Goal: Task Accomplishment & Management: Manage account settings

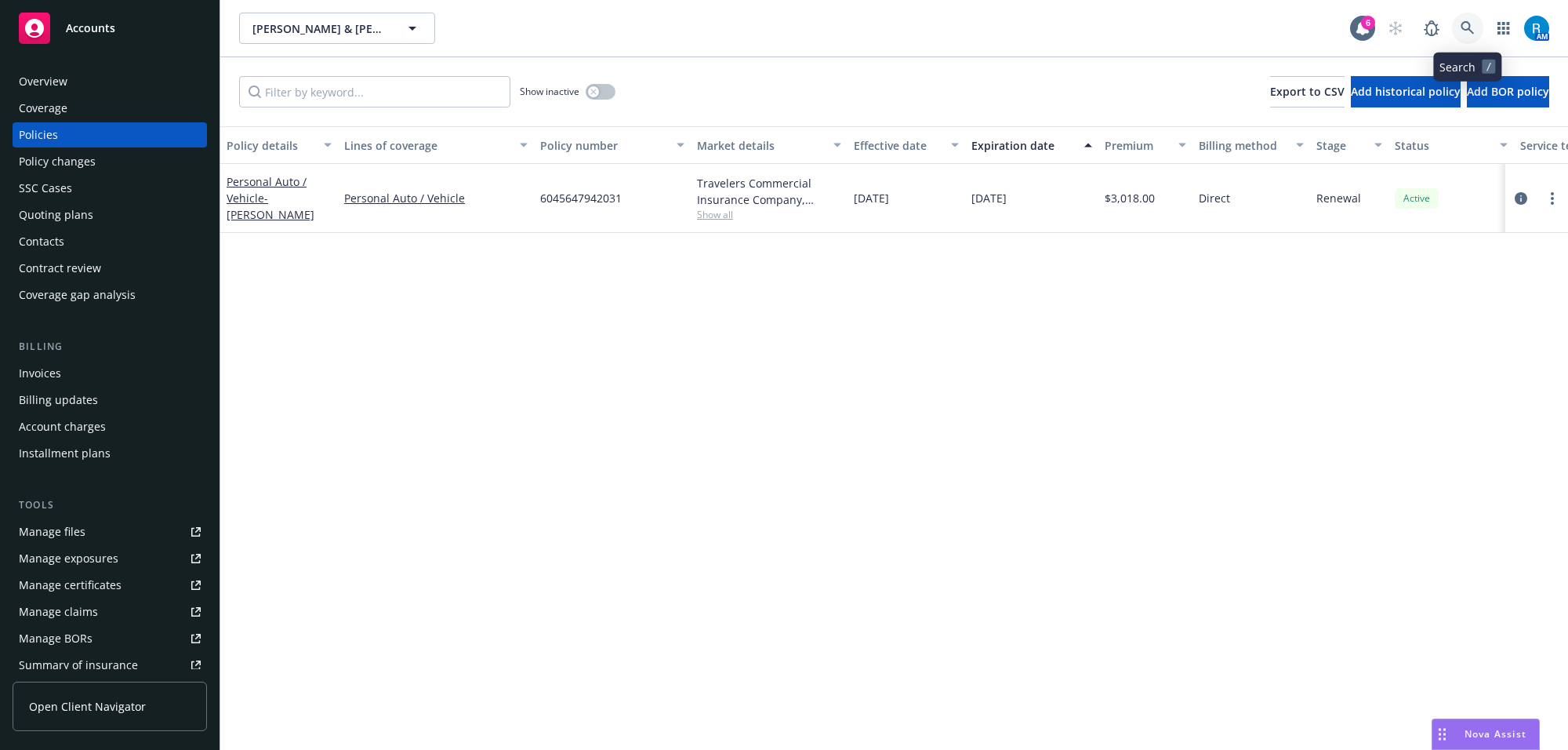
click at [1471, 22] on icon at bounding box center [1468, 27] width 14 height 14
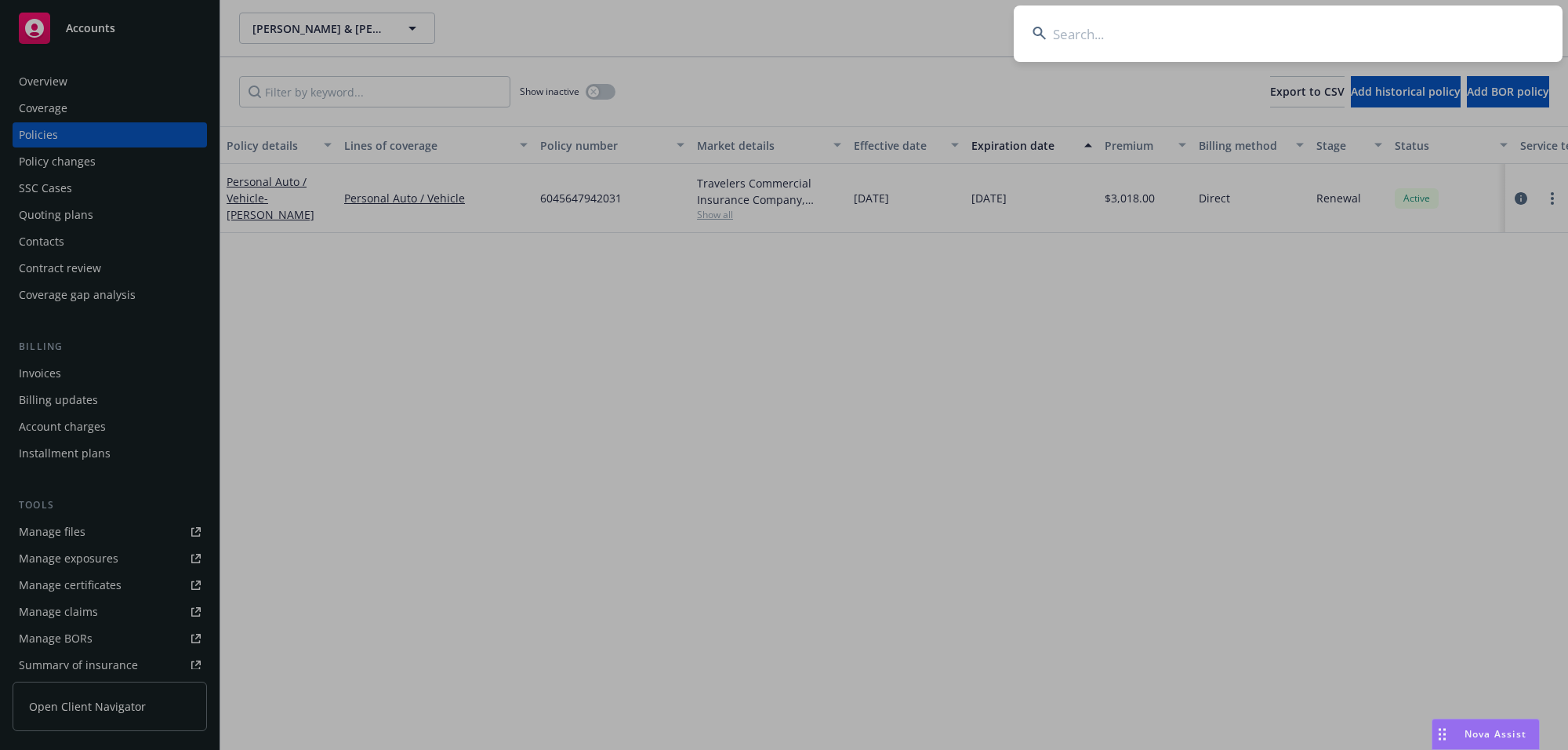
type input "Corum, Chase"
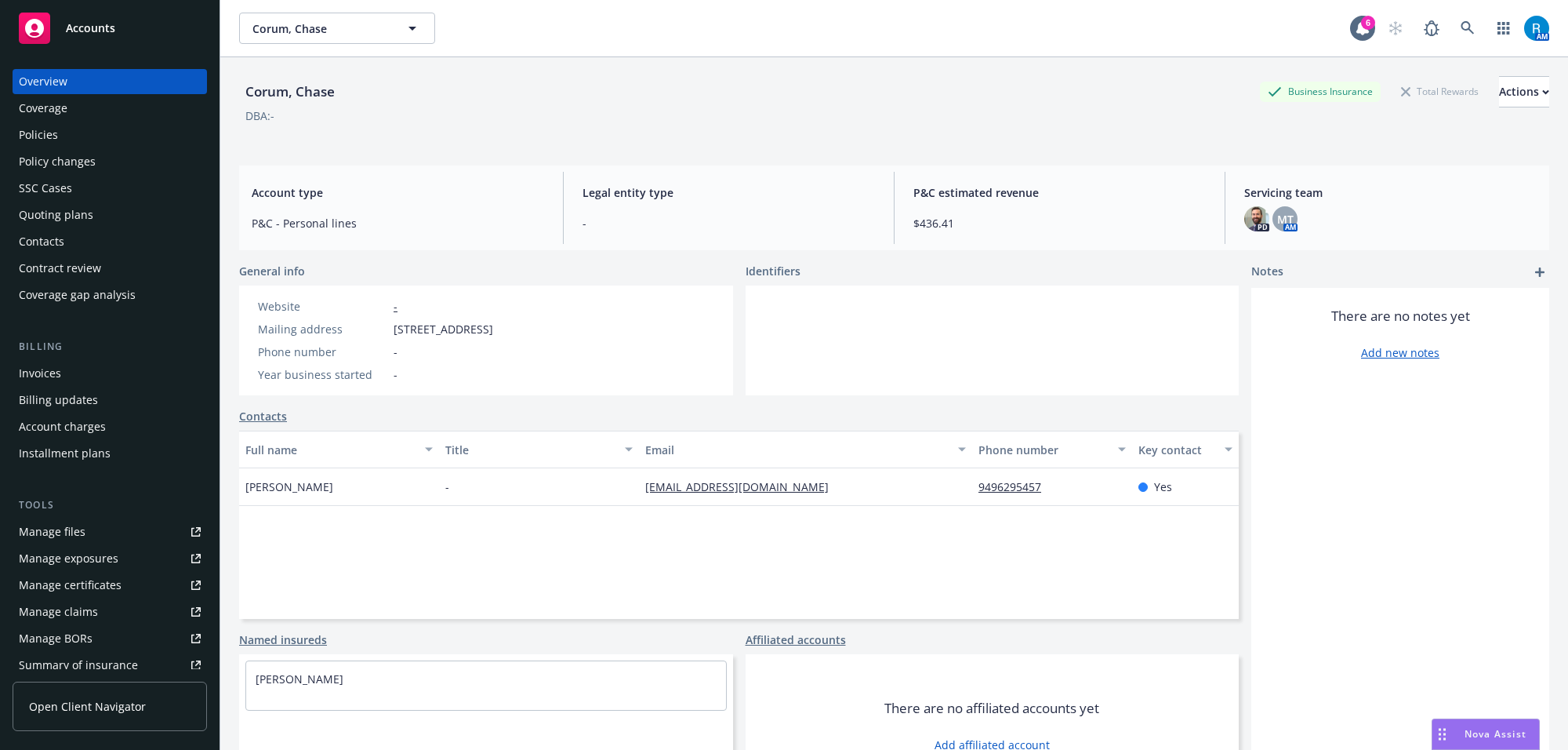
click at [115, 127] on div "Policies" at bounding box center [110, 135] width 182 height 26
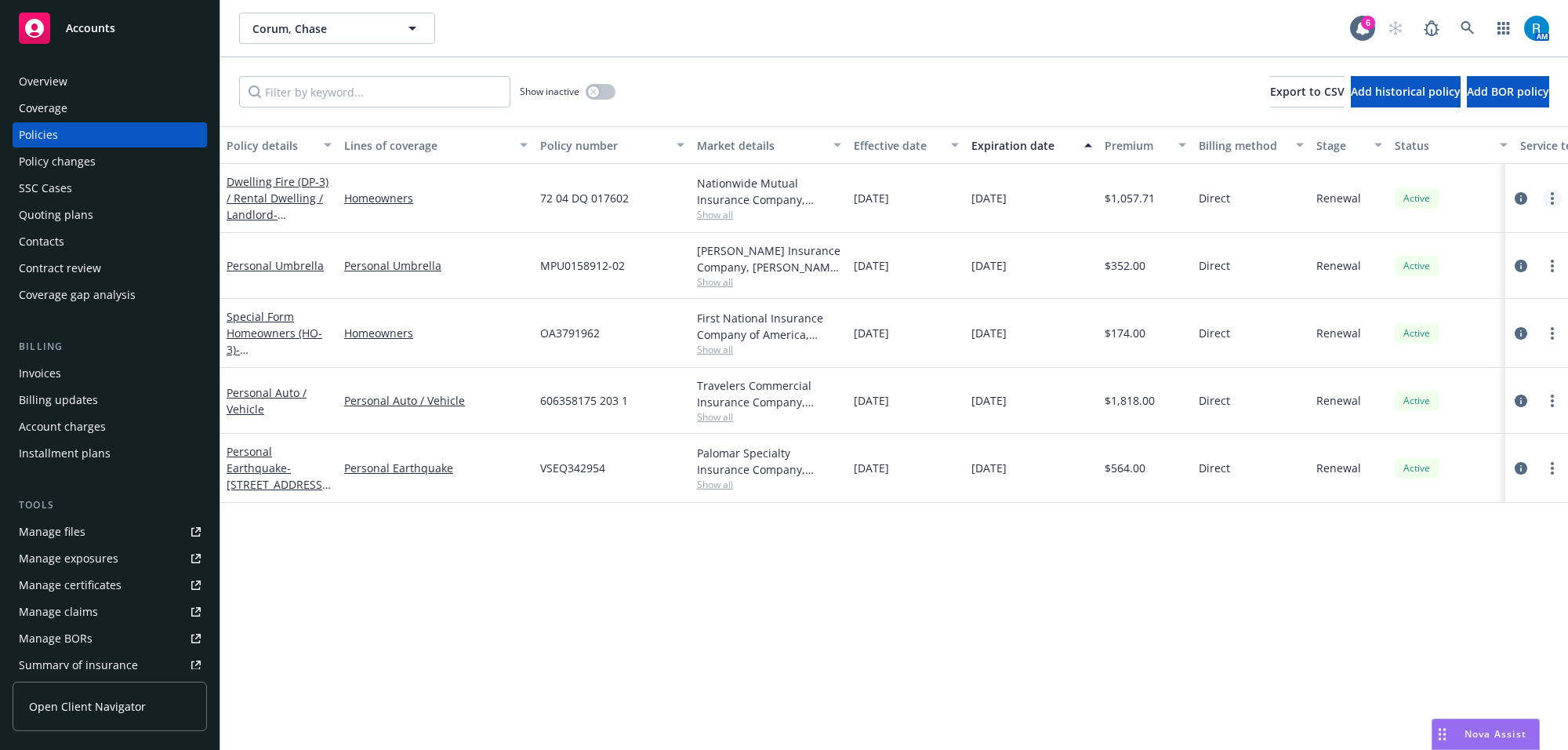
click at [1555, 198] on link "more" at bounding box center [1553, 198] width 19 height 19
click at [1463, 264] on link "Renew with incumbent" at bounding box center [1470, 262] width 184 height 31
select select "12"
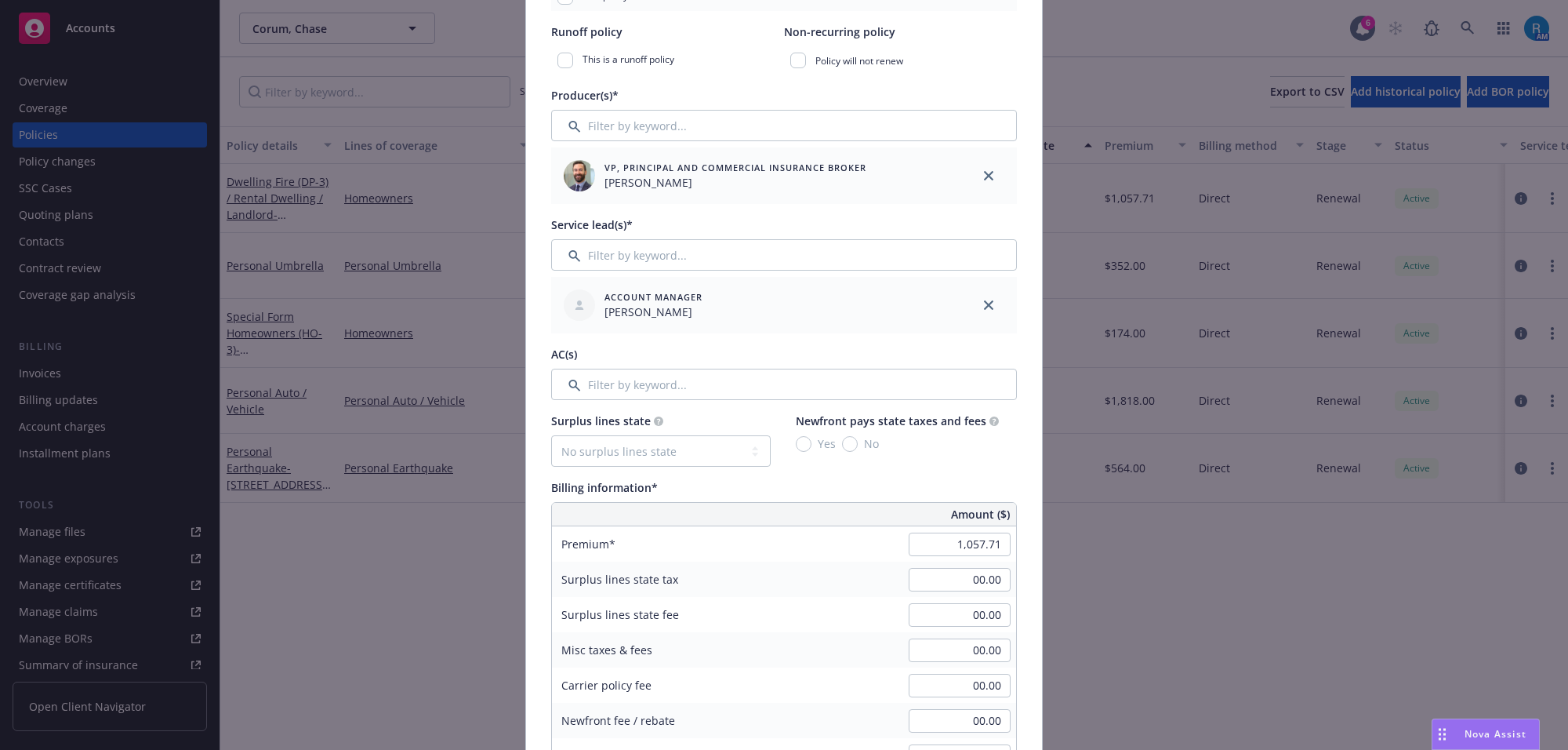
scroll to position [686, 0]
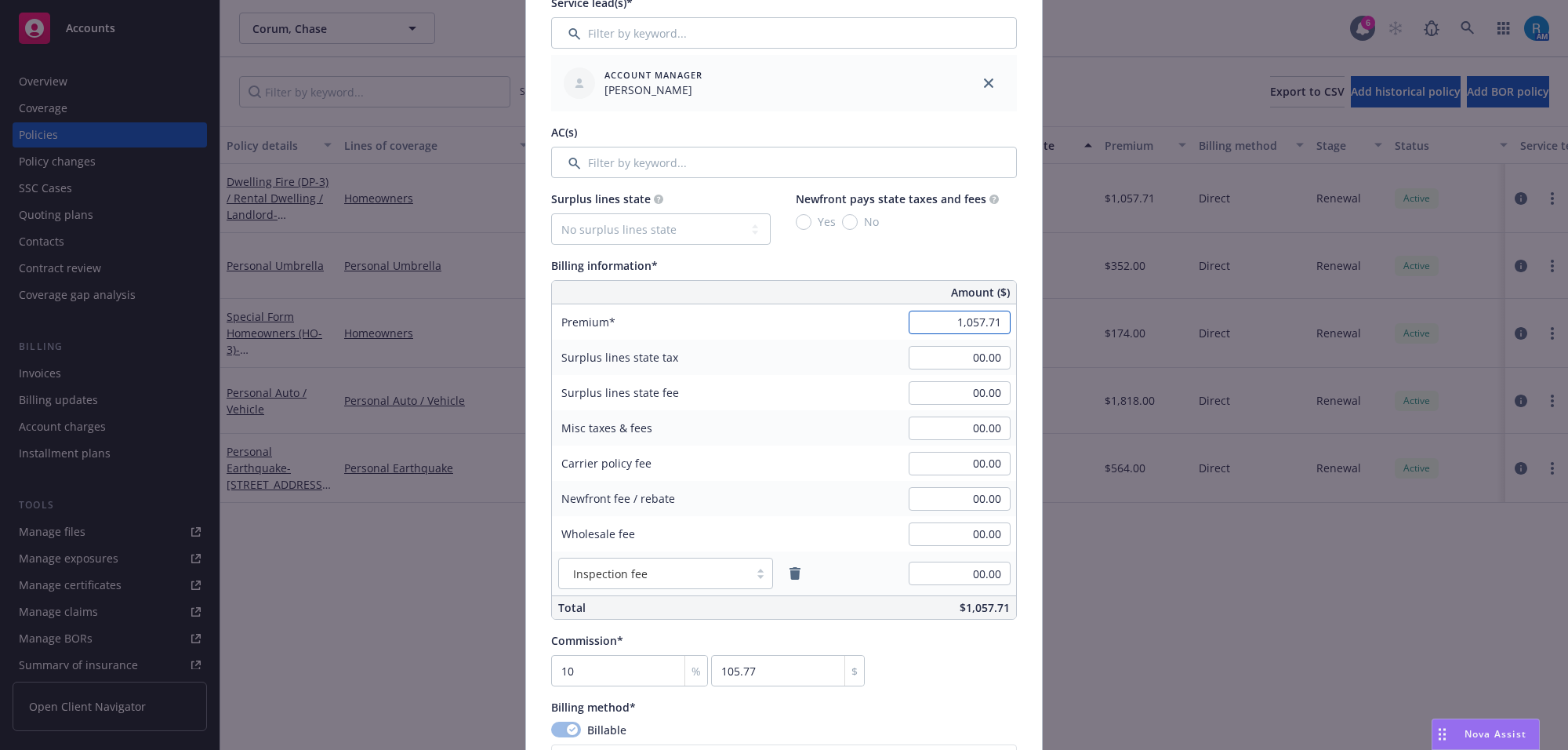
click at [949, 314] on input "1,057.71" at bounding box center [960, 322] width 102 height 24
type input "1,217.80"
type input "121.78"
click at [969, 359] on input "00.00" at bounding box center [960, 357] width 102 height 24
click at [880, 417] on div "Misc taxes & fees 00.00" at bounding box center [783, 427] width 464 height 35
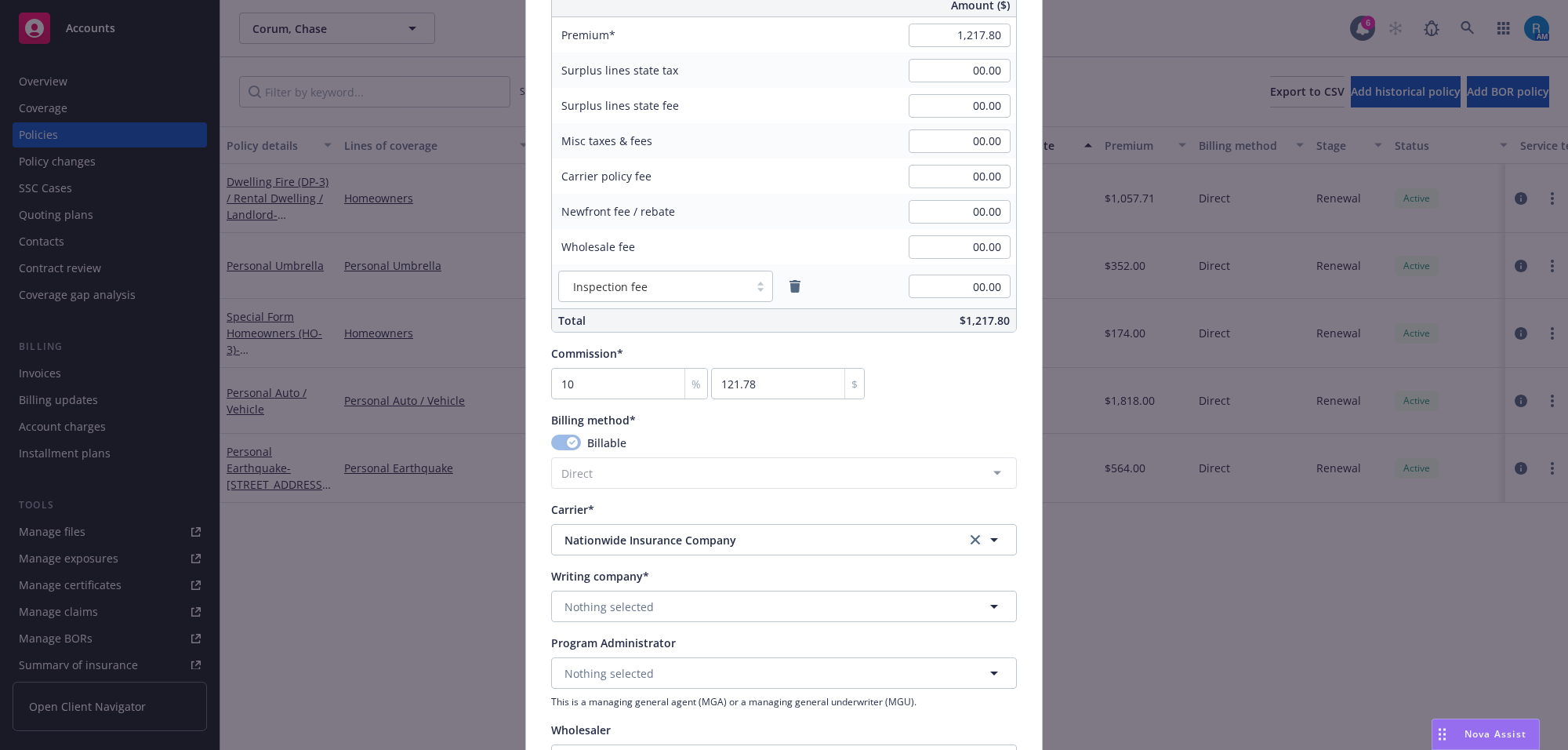
scroll to position [1176, 0]
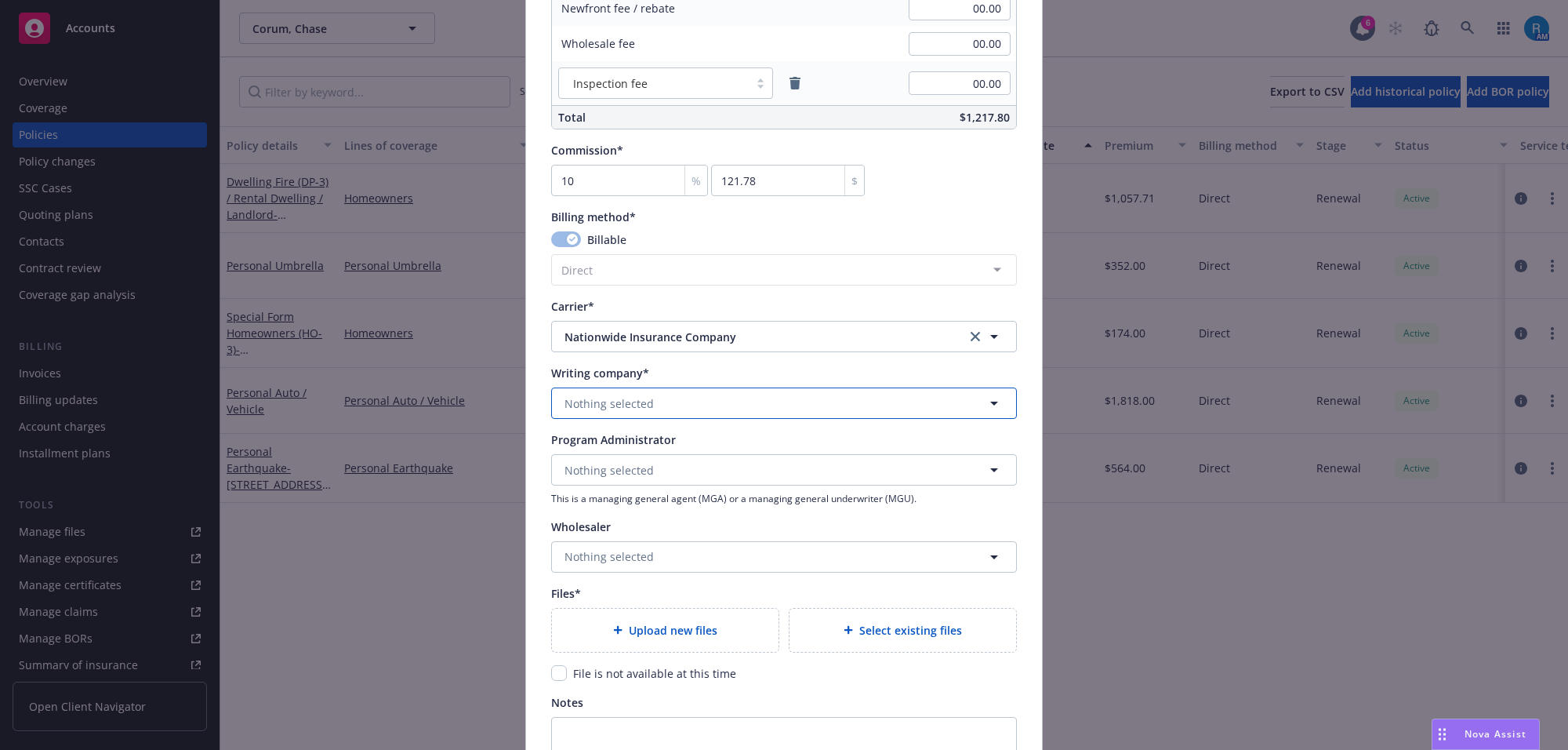
click at [603, 404] on span "Nothing selected" at bounding box center [609, 402] width 90 height 16
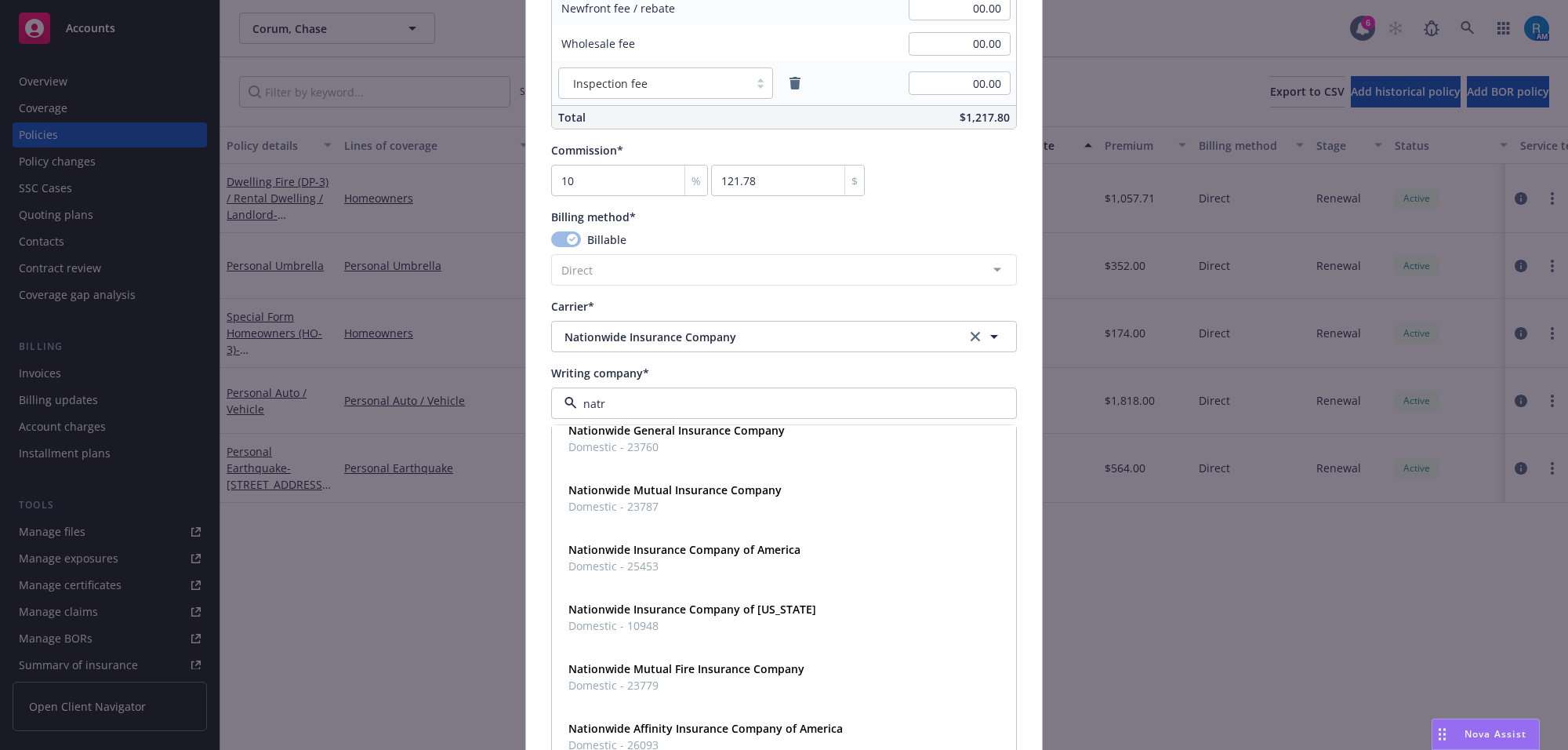
scroll to position [0, 0]
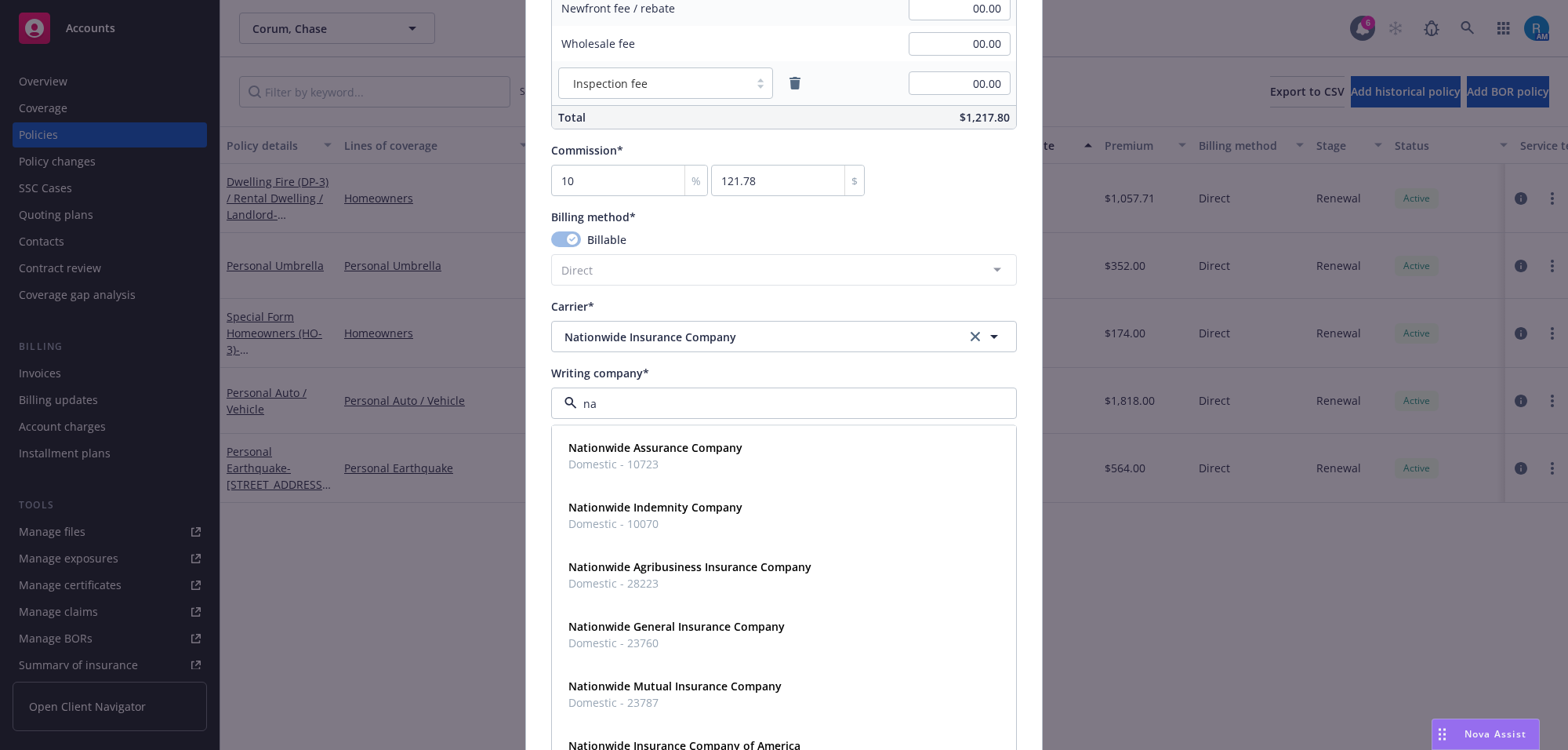
type input "n"
type input "Nationwid"
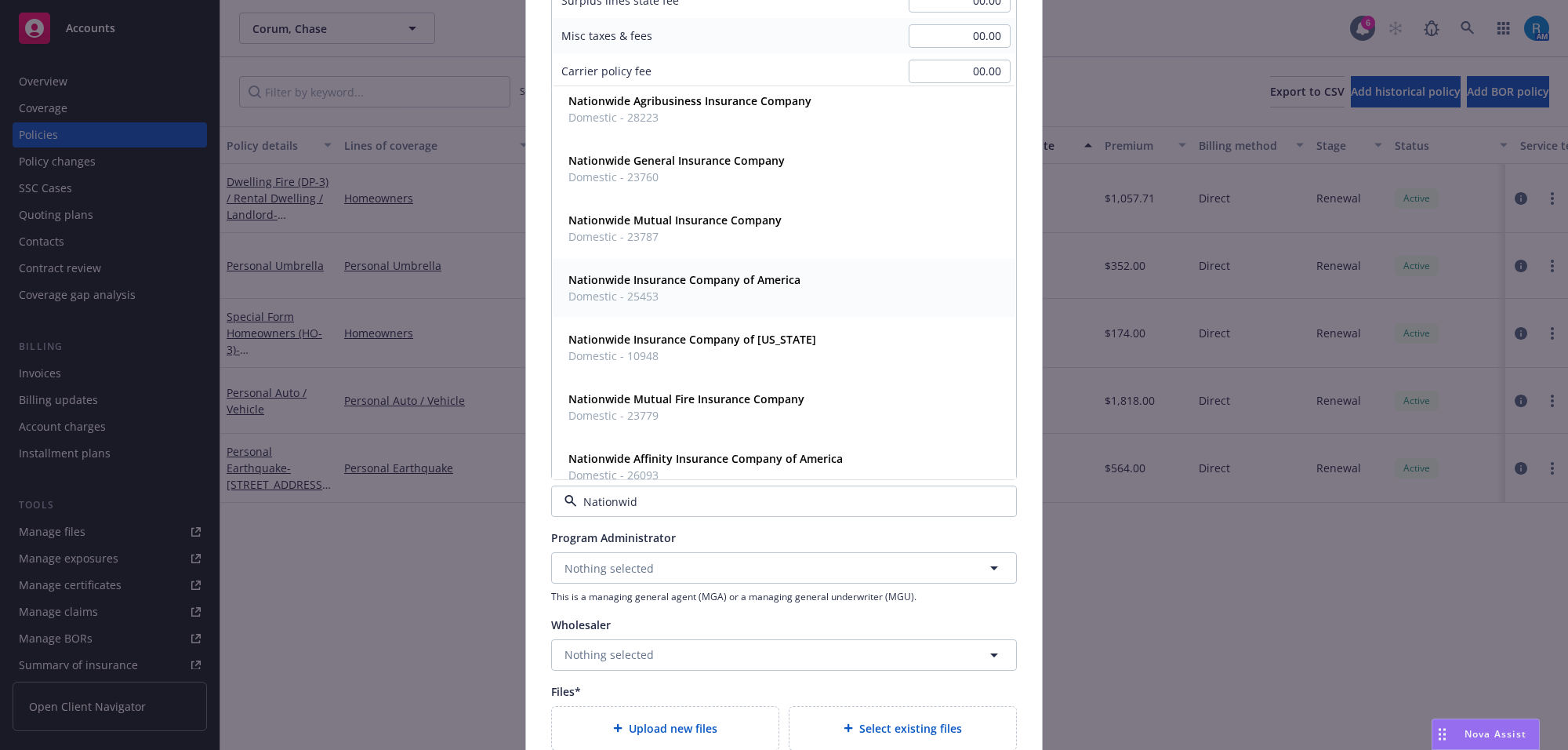
scroll to position [106, 0]
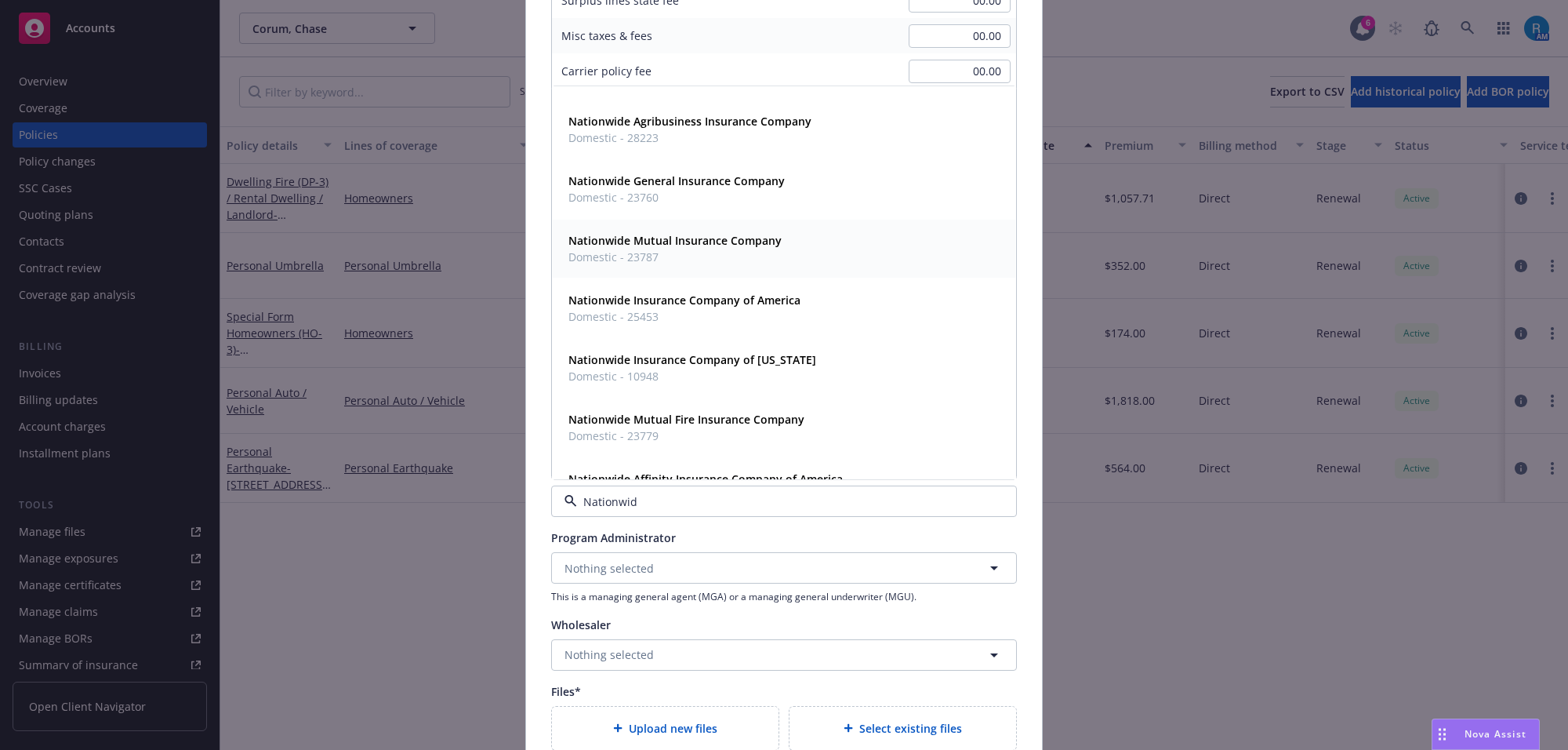
click at [673, 246] on strong "Nationwide Mutual Insurance Company" at bounding box center [675, 241] width 213 height 15
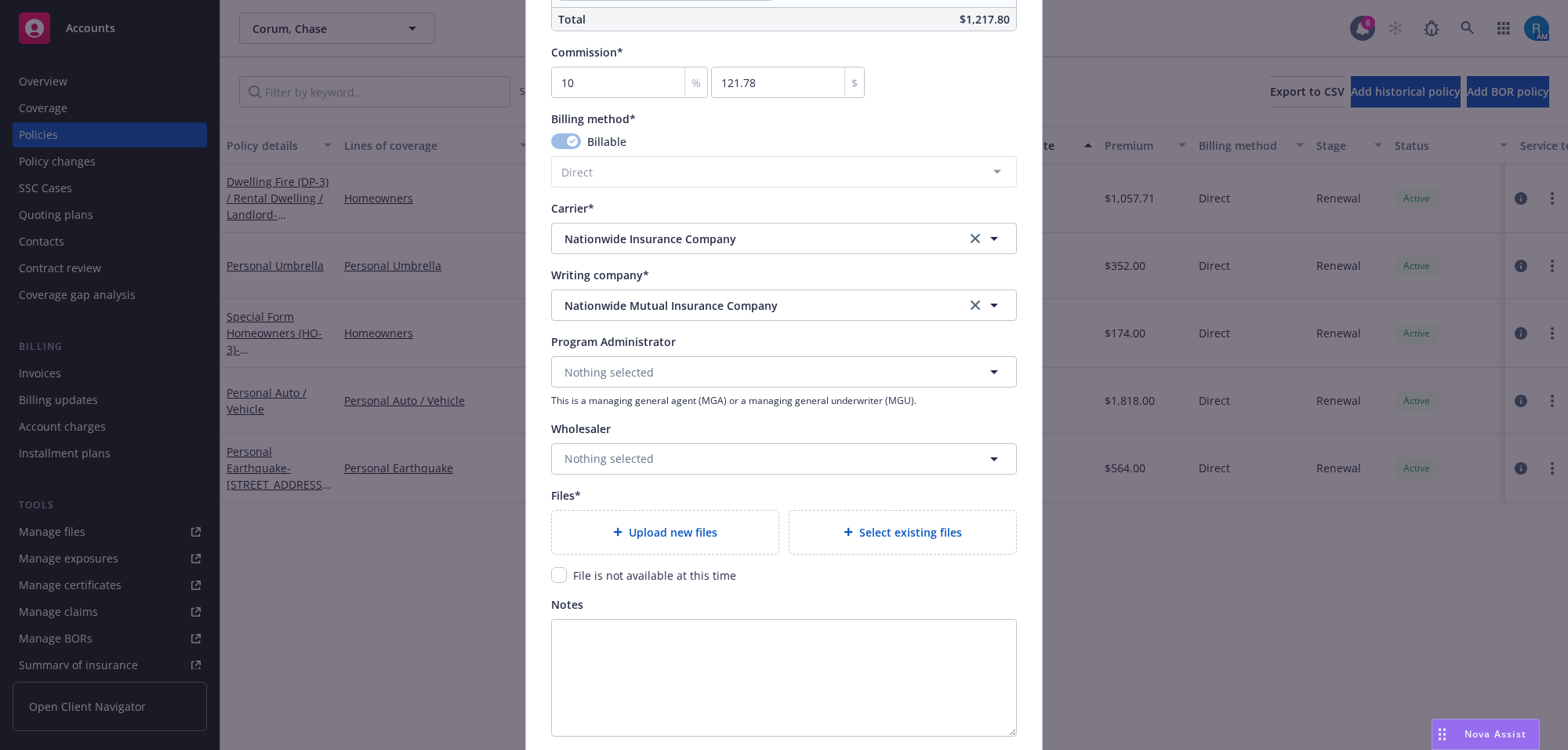
scroll to position [1407, 0]
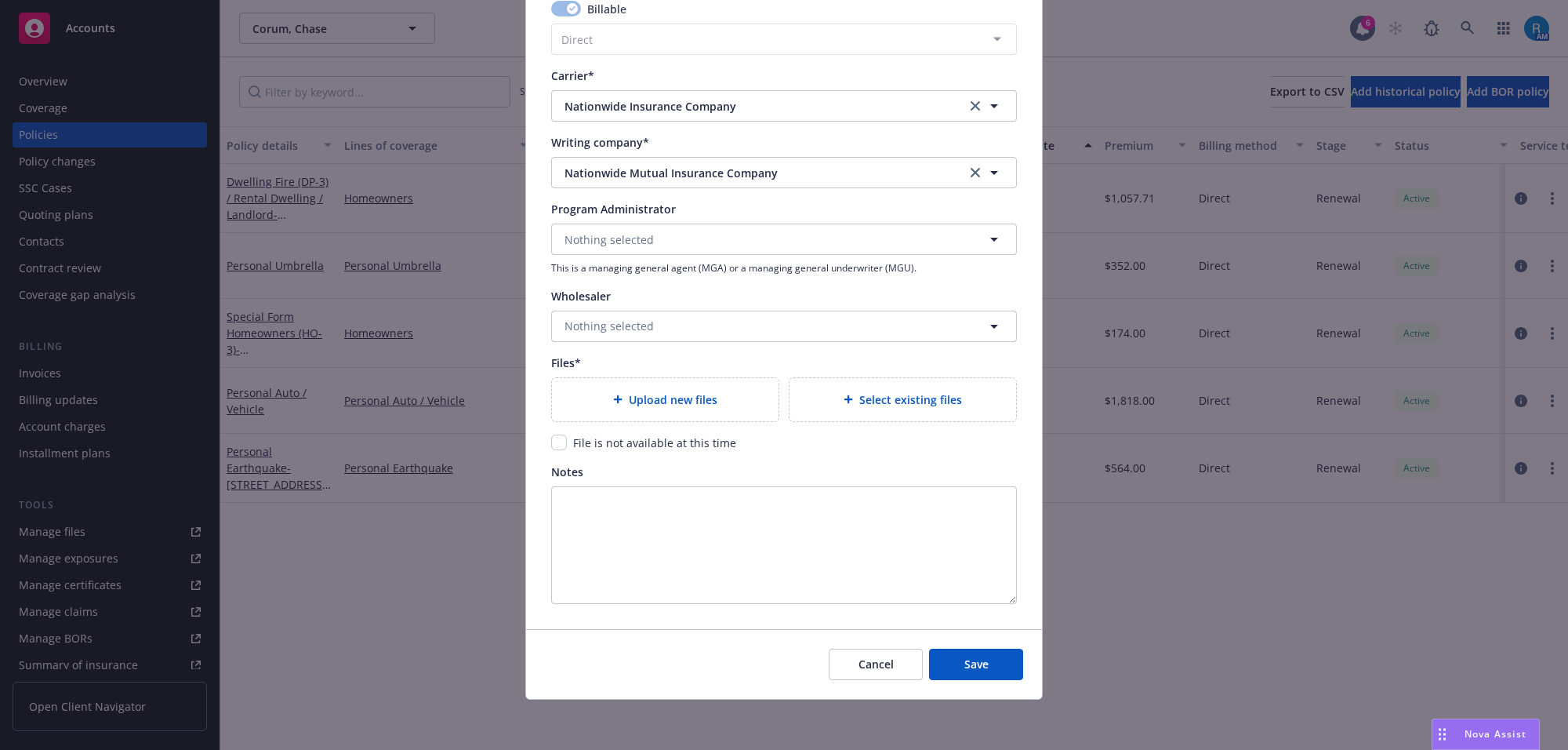
click at [648, 392] on span "Upload new files" at bounding box center [673, 399] width 89 height 16
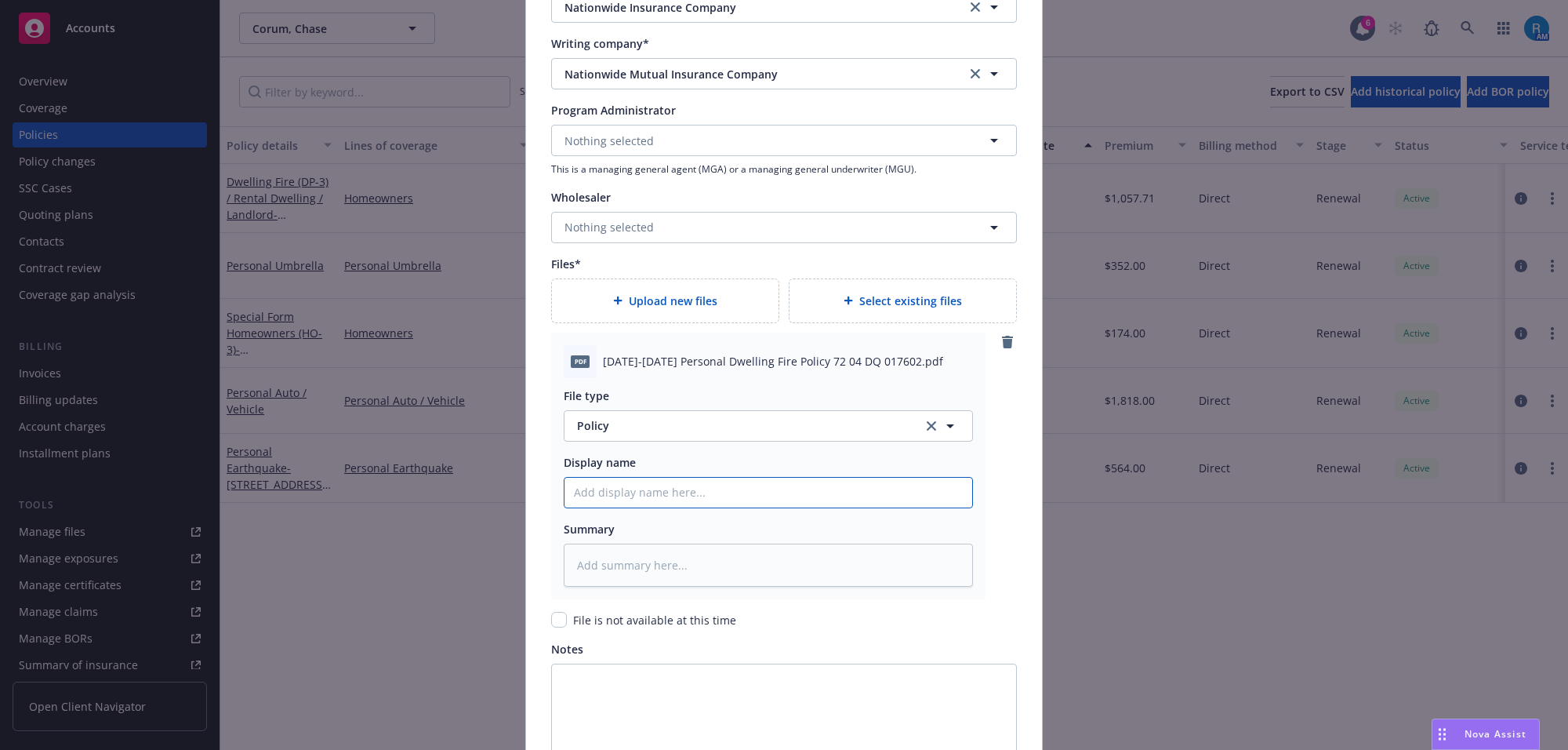
click at [588, 480] on input "Policy display name" at bounding box center [769, 493] width 408 height 30
paste input "[DATE]-[DATE] Personal Dwelling Fire Policy 72 04 DQ 017602"
type textarea "x"
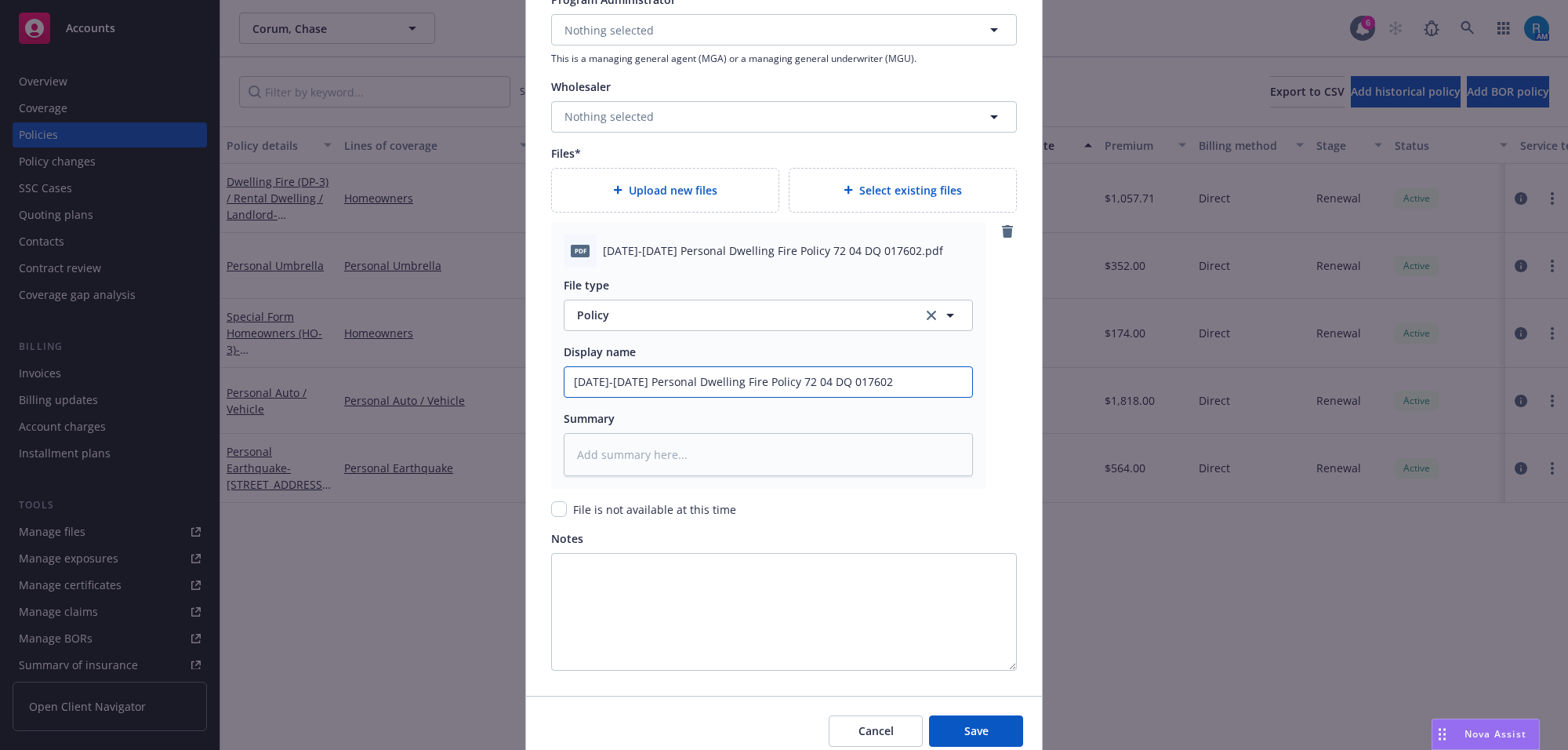
scroll to position [1683, 0]
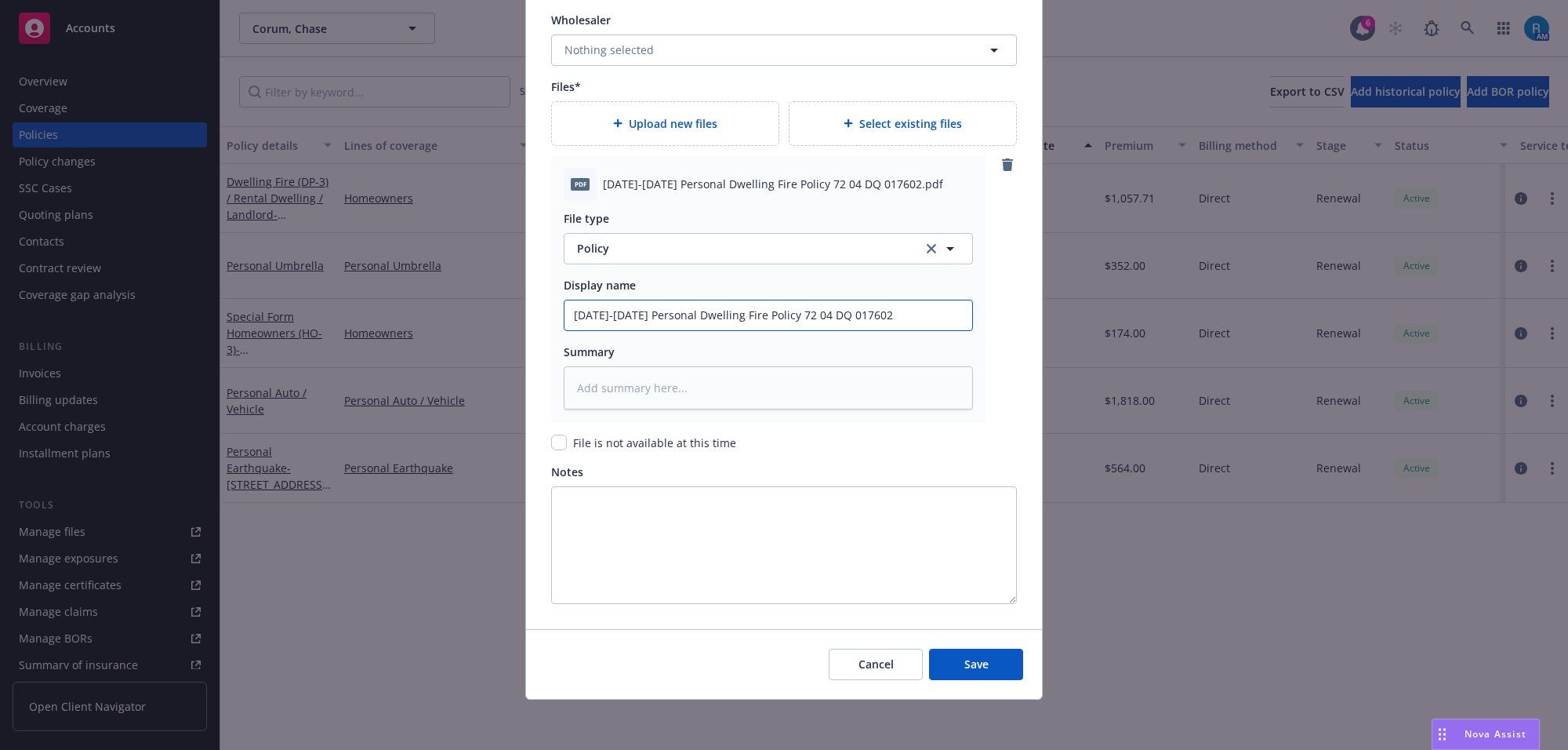
type input "[DATE]-[DATE] Personal Dwelling Fire Policy 72 04 DQ 017602"
click at [964, 659] on span "Save" at bounding box center [977, 664] width 25 height 15
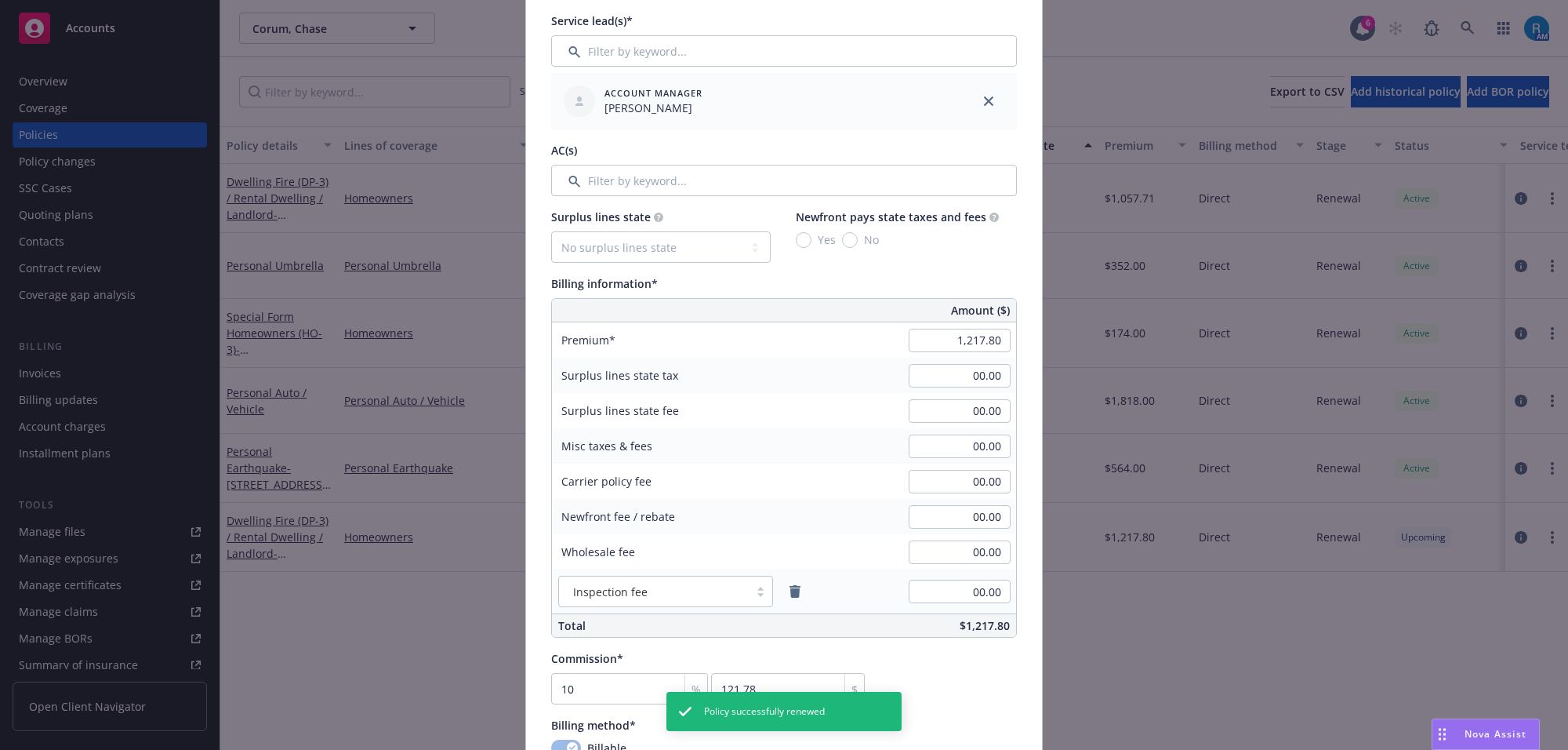
scroll to position [409, 0]
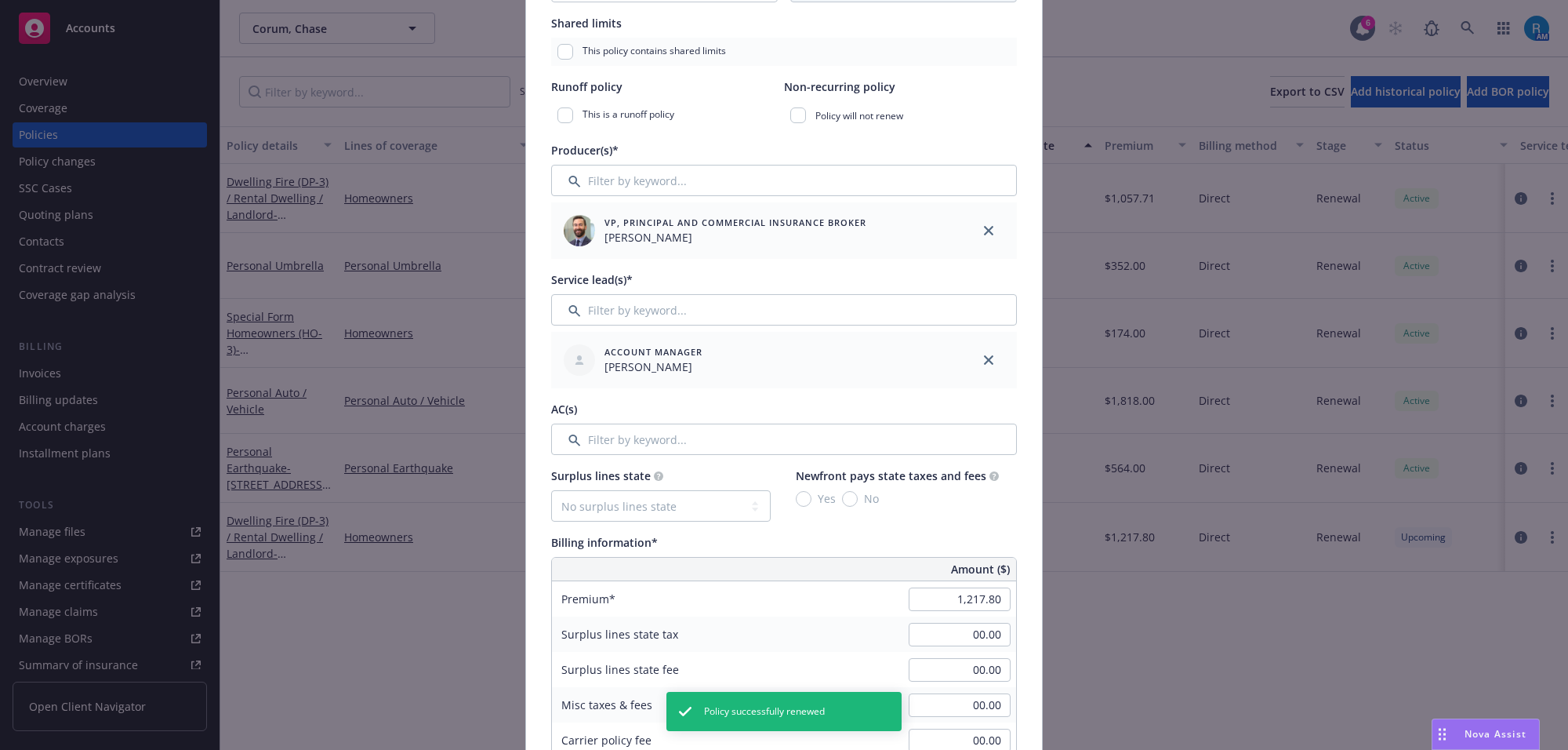
type textarea "x"
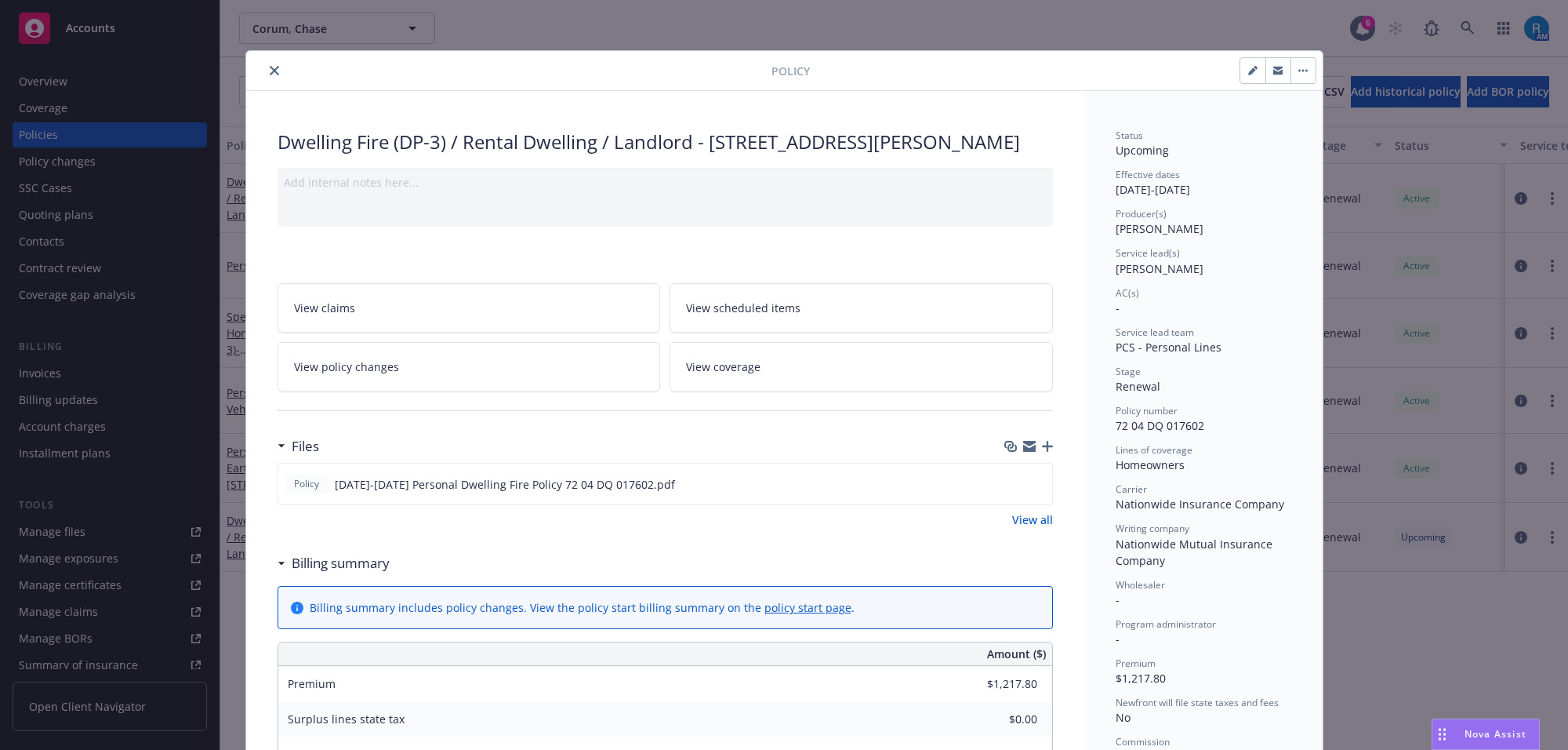
click at [265, 64] on button "close" at bounding box center [275, 71] width 19 height 19
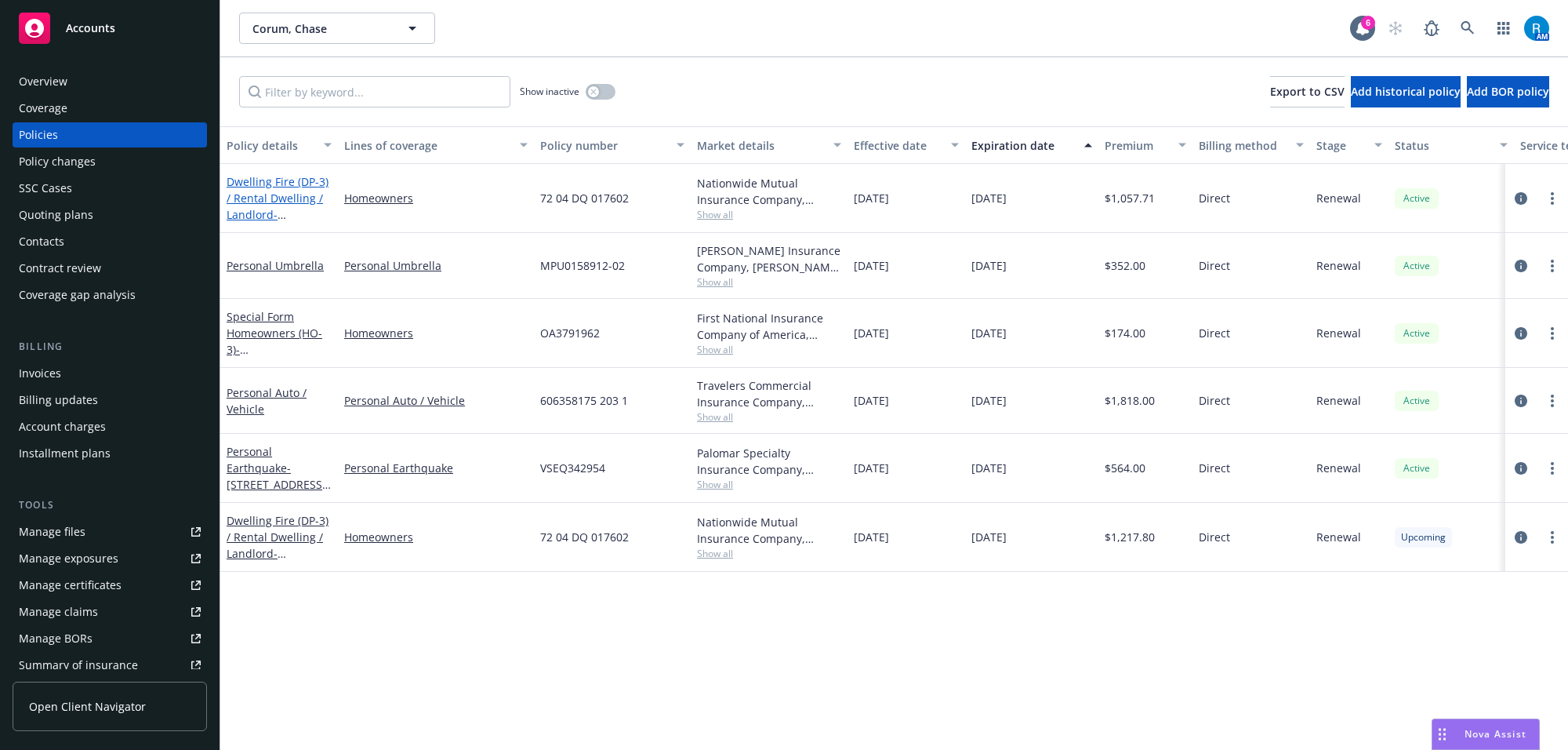
click at [253, 184] on link "Dwelling Fire (DP-3) / Rental Dwelling / Landlord - [STREET_ADDRESS][PERSON_NAM…" at bounding box center [278, 214] width 102 height 81
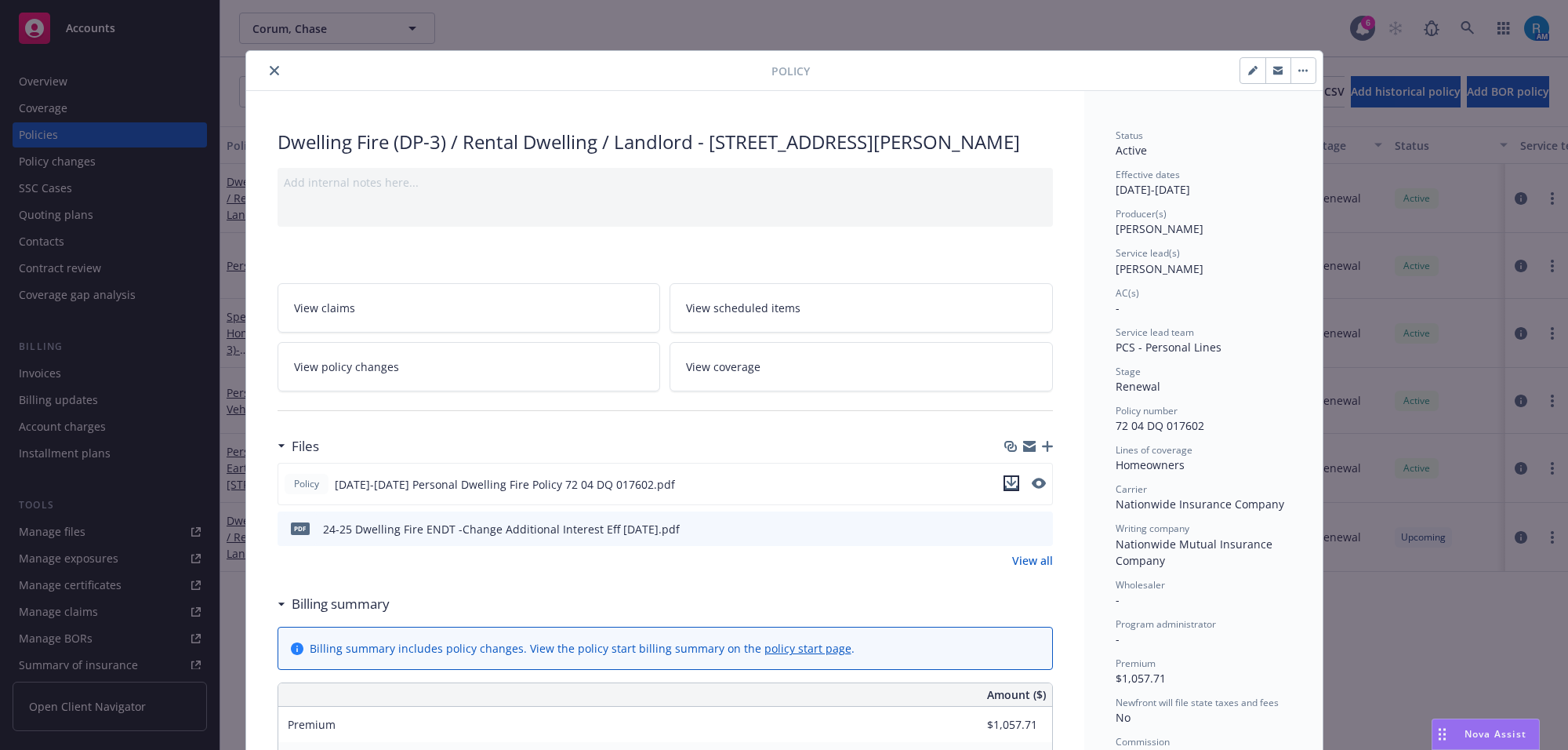
click at [1005, 489] on icon "download file" at bounding box center [1011, 483] width 12 height 12
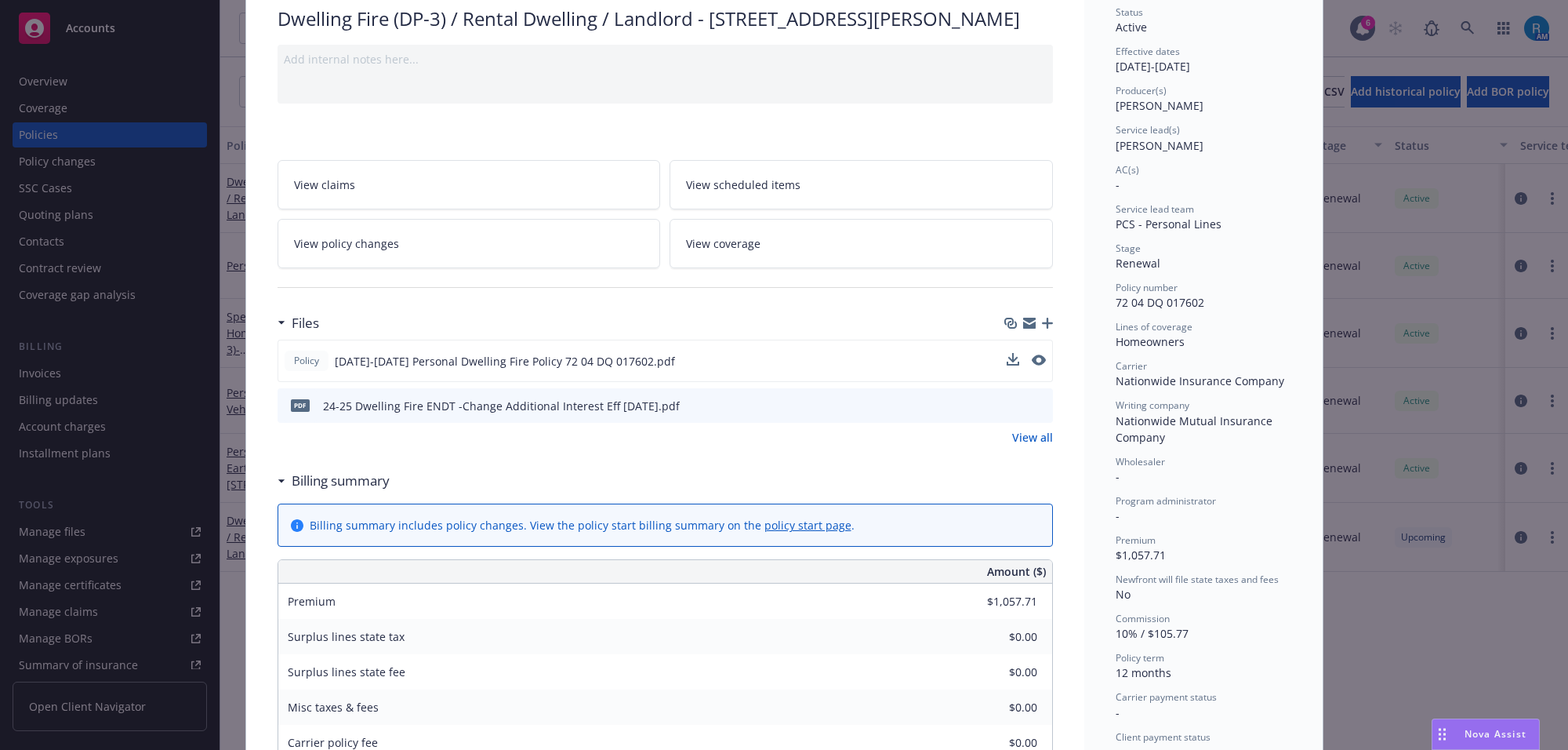
scroll to position [196, 0]
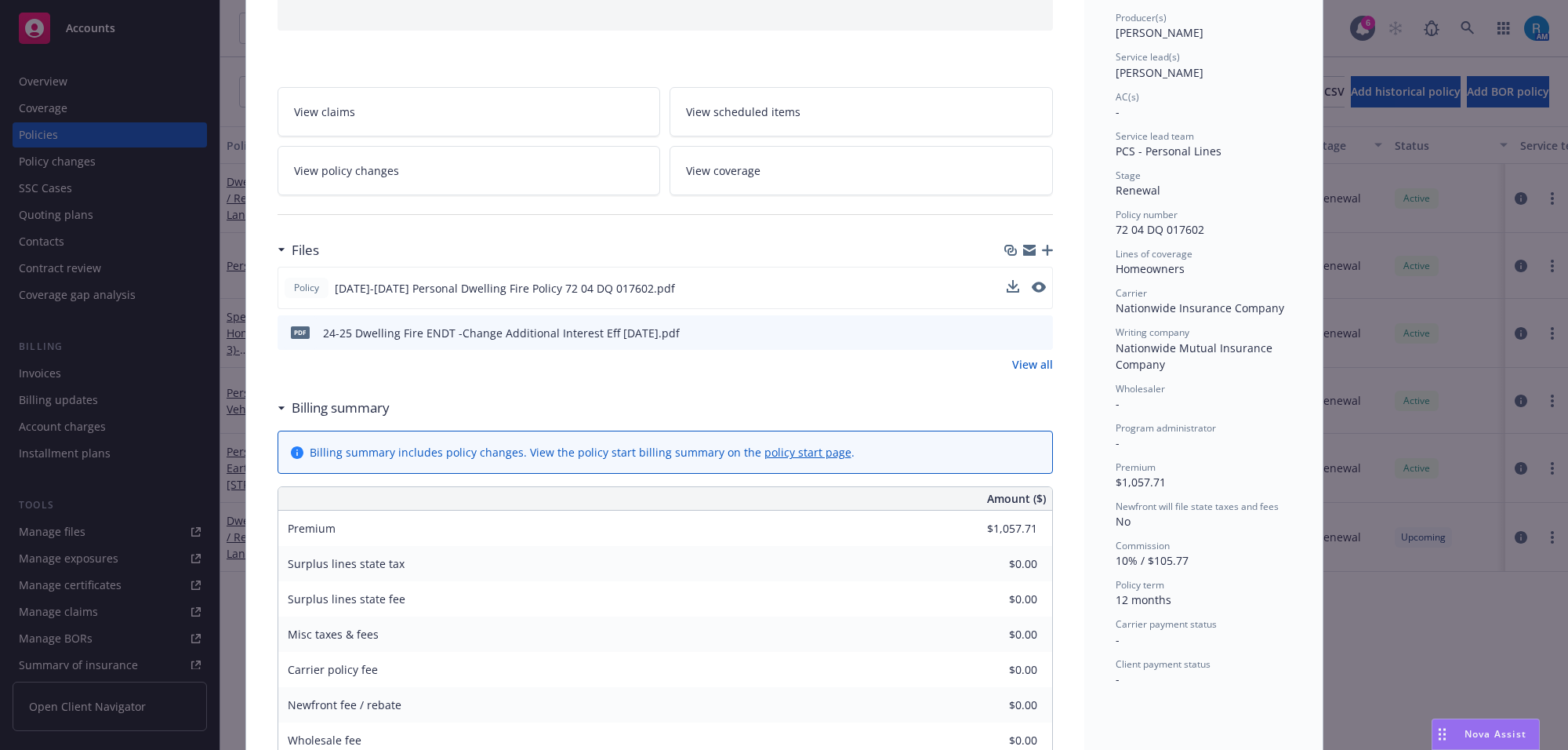
click at [1031, 337] on icon "preview file" at bounding box center [1038, 332] width 14 height 11
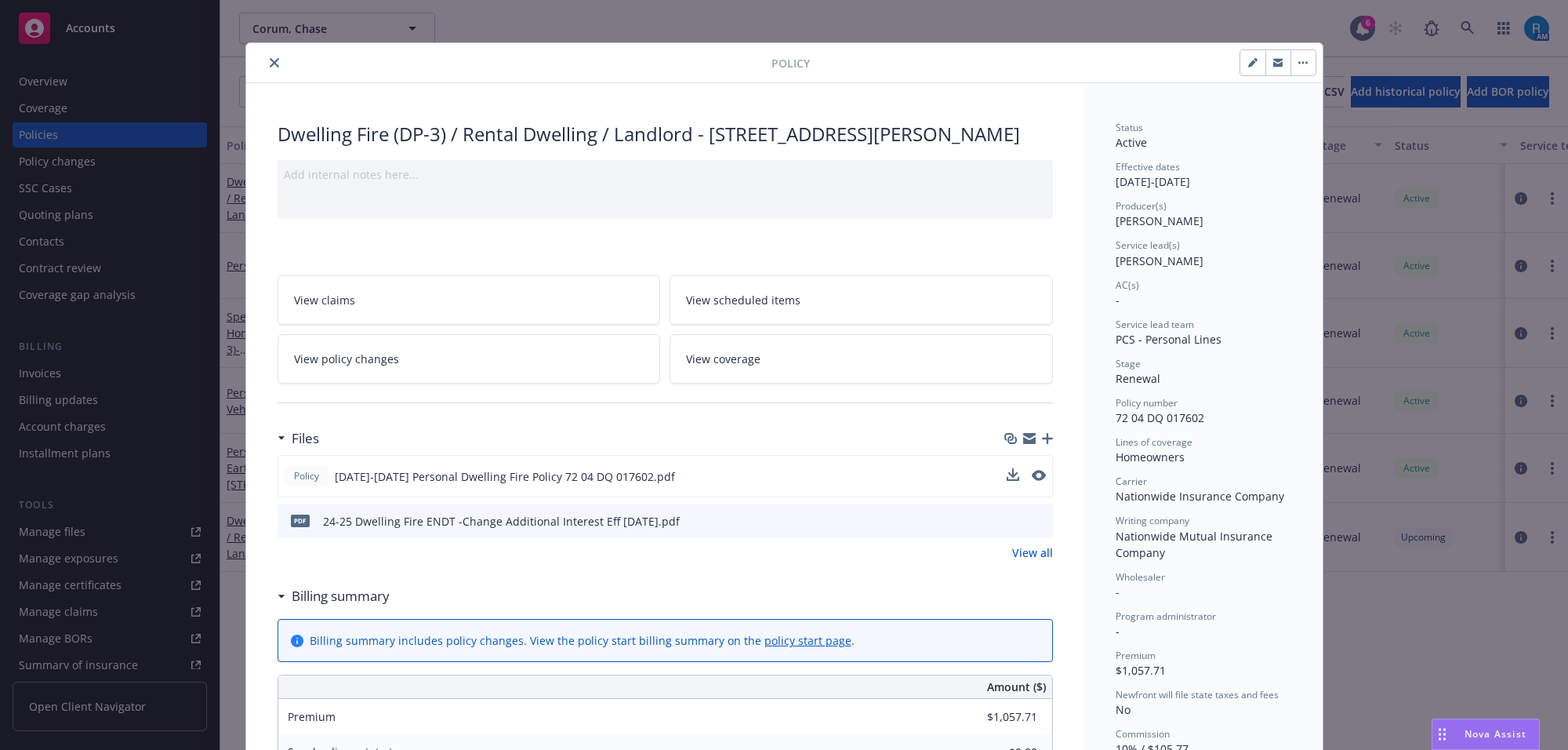
scroll to position [0, 0]
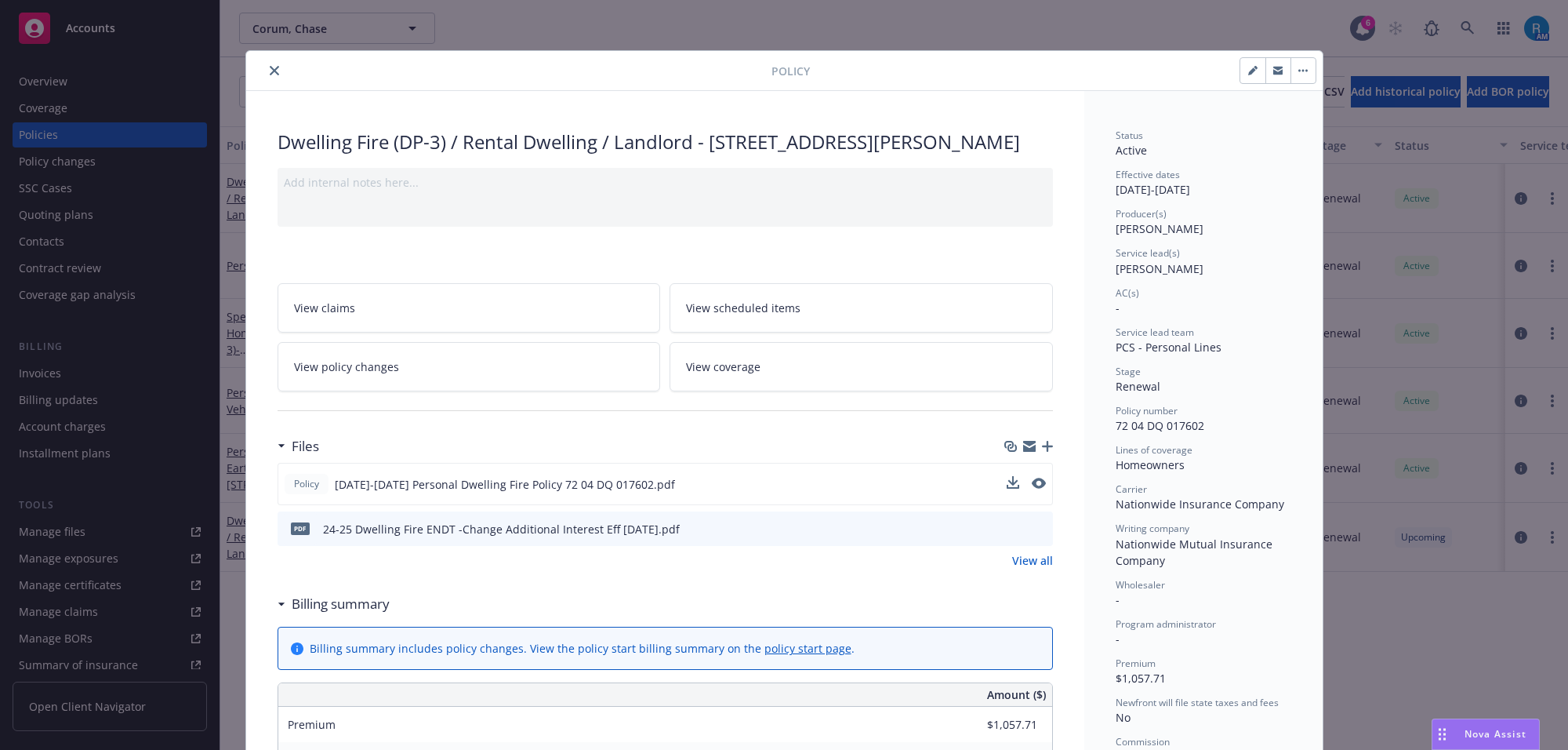
click at [270, 67] on icon "close" at bounding box center [275, 71] width 9 height 9
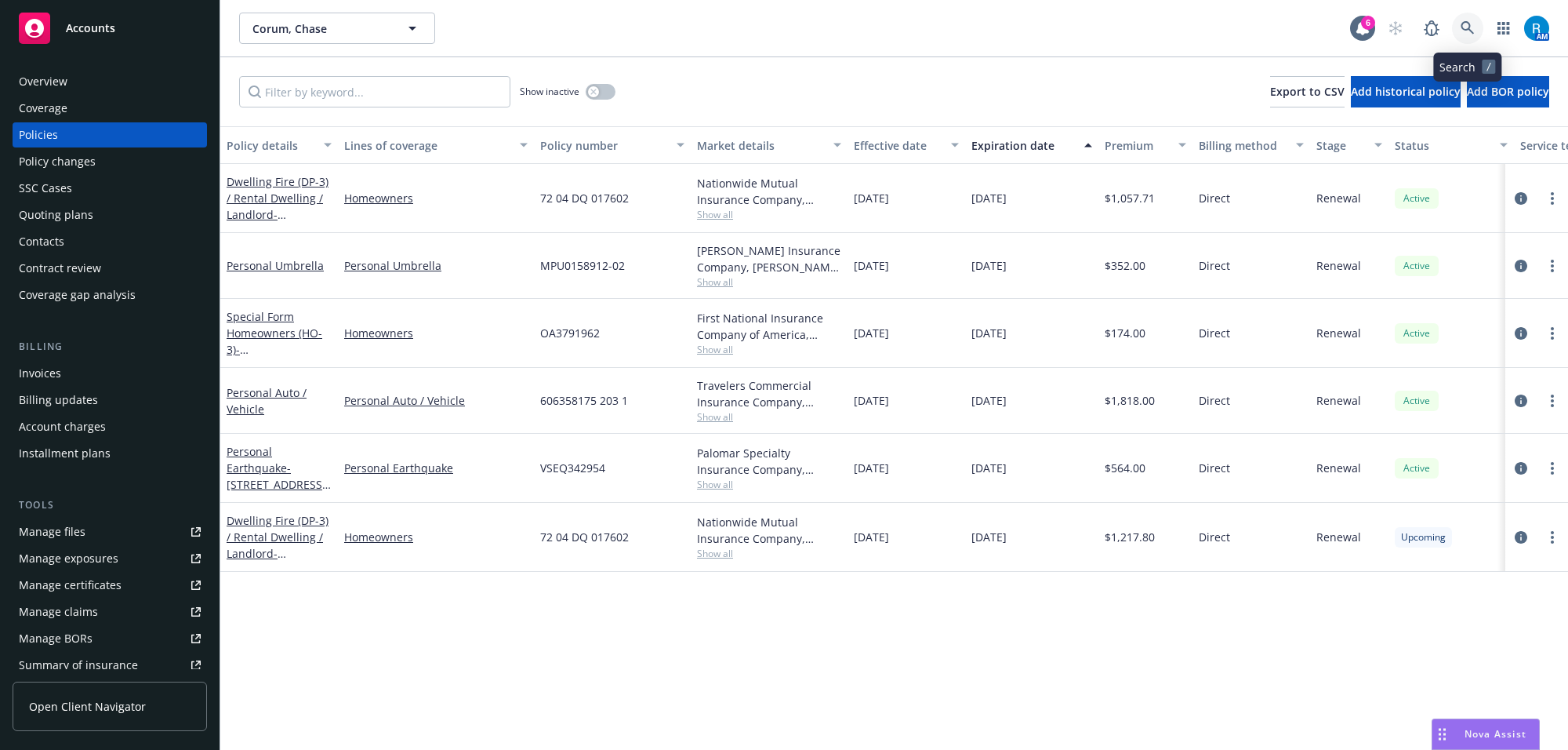
click at [1471, 24] on icon at bounding box center [1468, 27] width 14 height 14
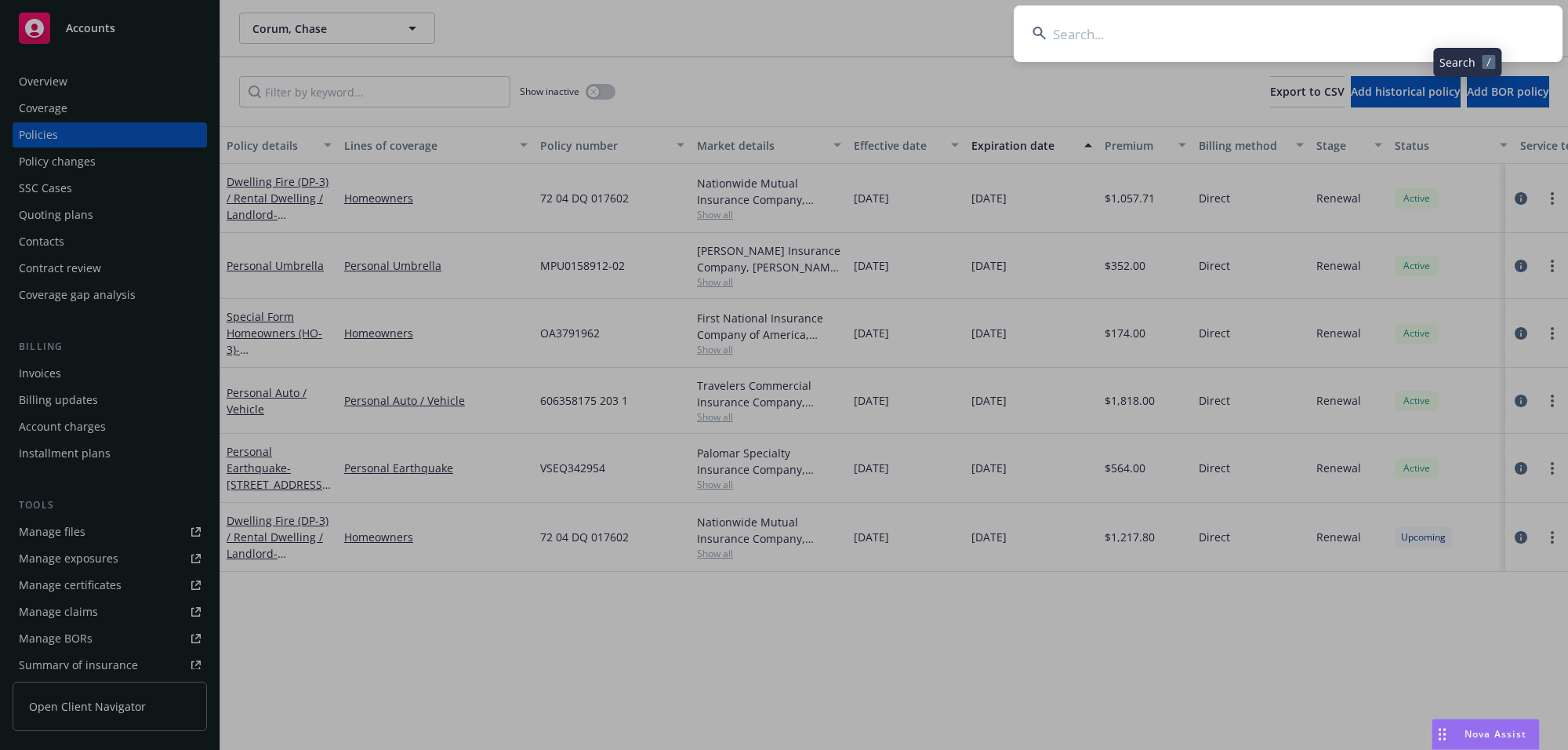
type input "[PERSON_NAME] & [PERSON_NAME]"
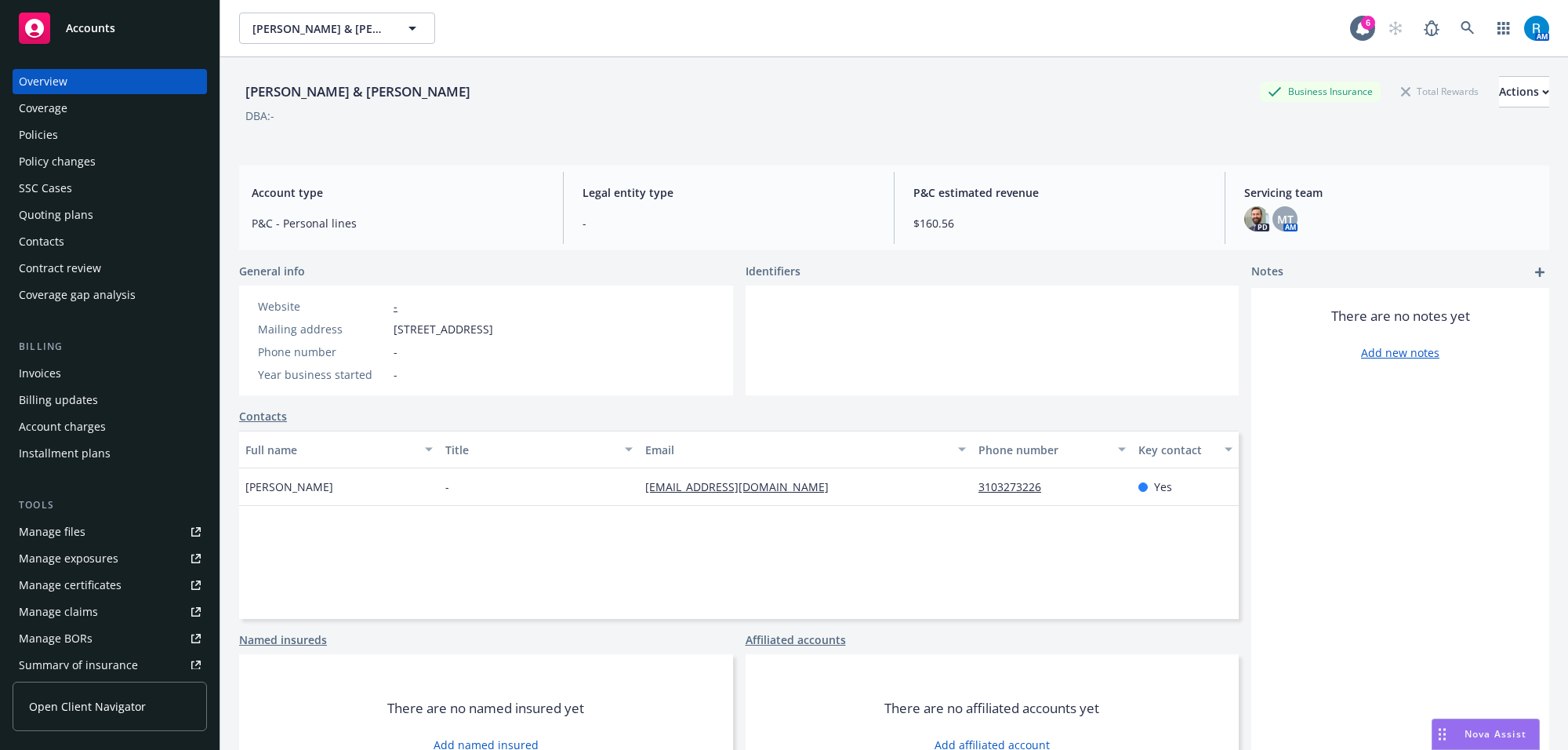
click at [465, 525] on div "Full name Title Email Phone number Key contact [PERSON_NAME] - [EMAIL_ADDRESS][…" at bounding box center [739, 524] width 999 height 188
click at [1461, 28] on icon at bounding box center [1468, 27] width 13 height 13
click at [1461, 26] on icon at bounding box center [1468, 27] width 13 height 13
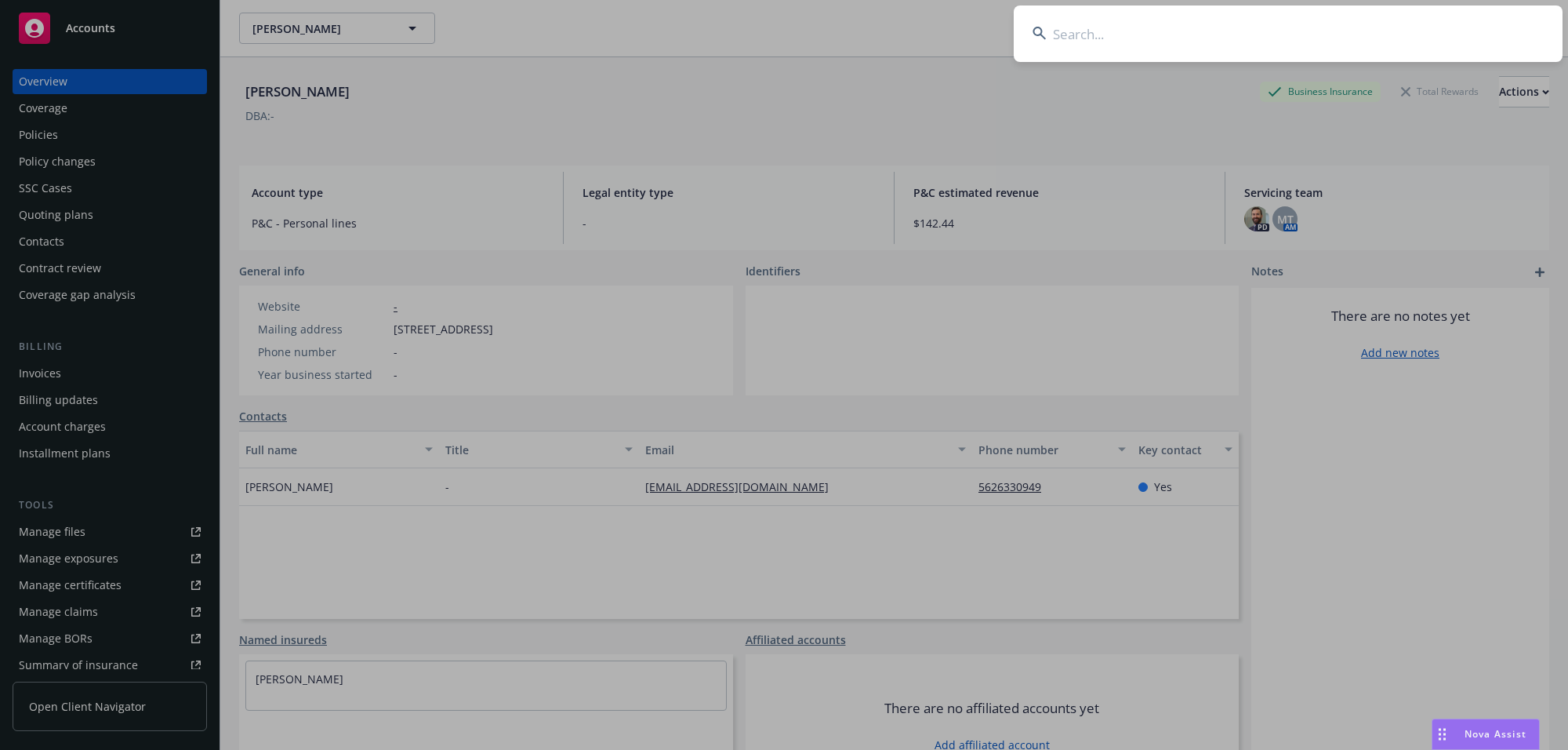
type input "[PERSON_NAME]"
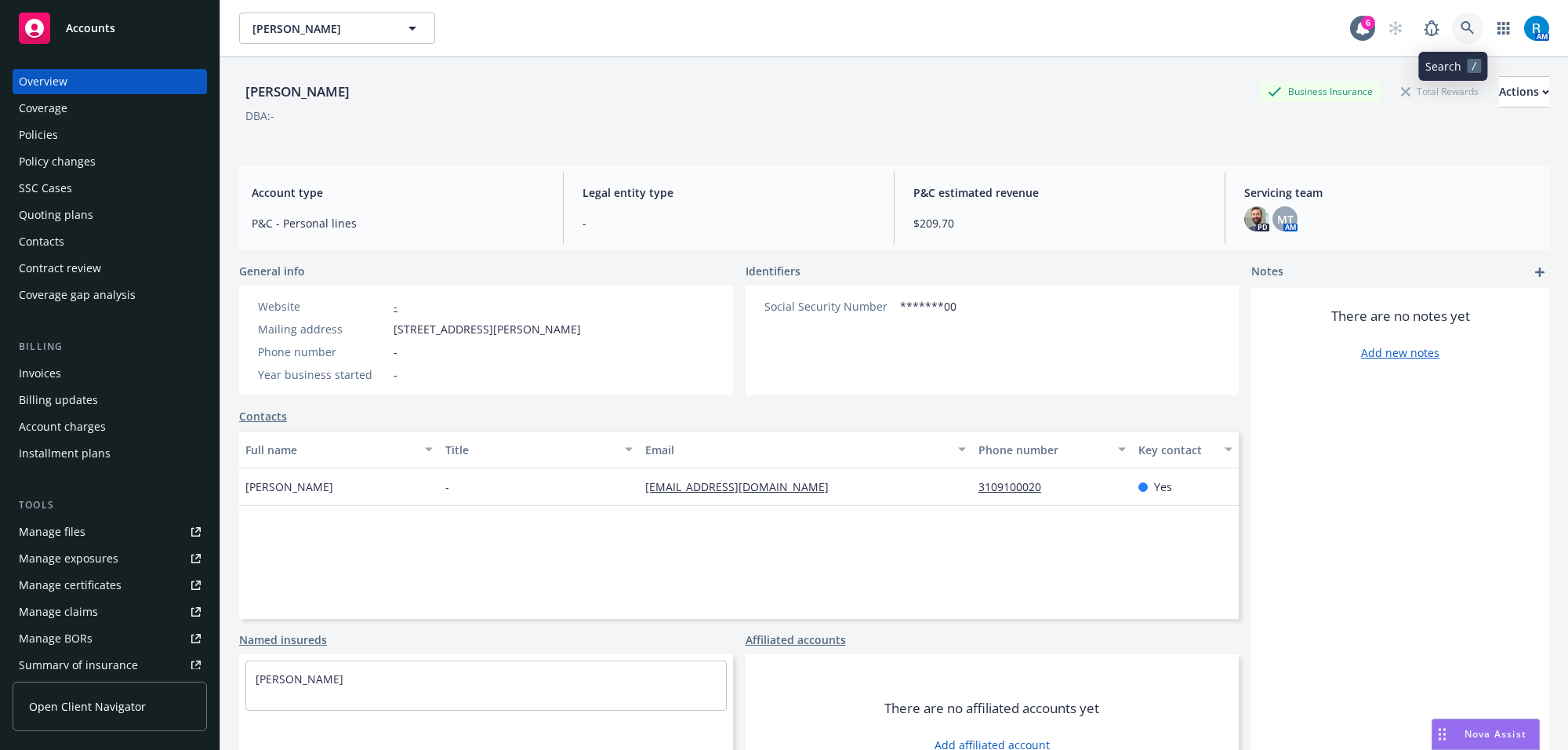
click at [1461, 25] on icon at bounding box center [1468, 27] width 14 height 14
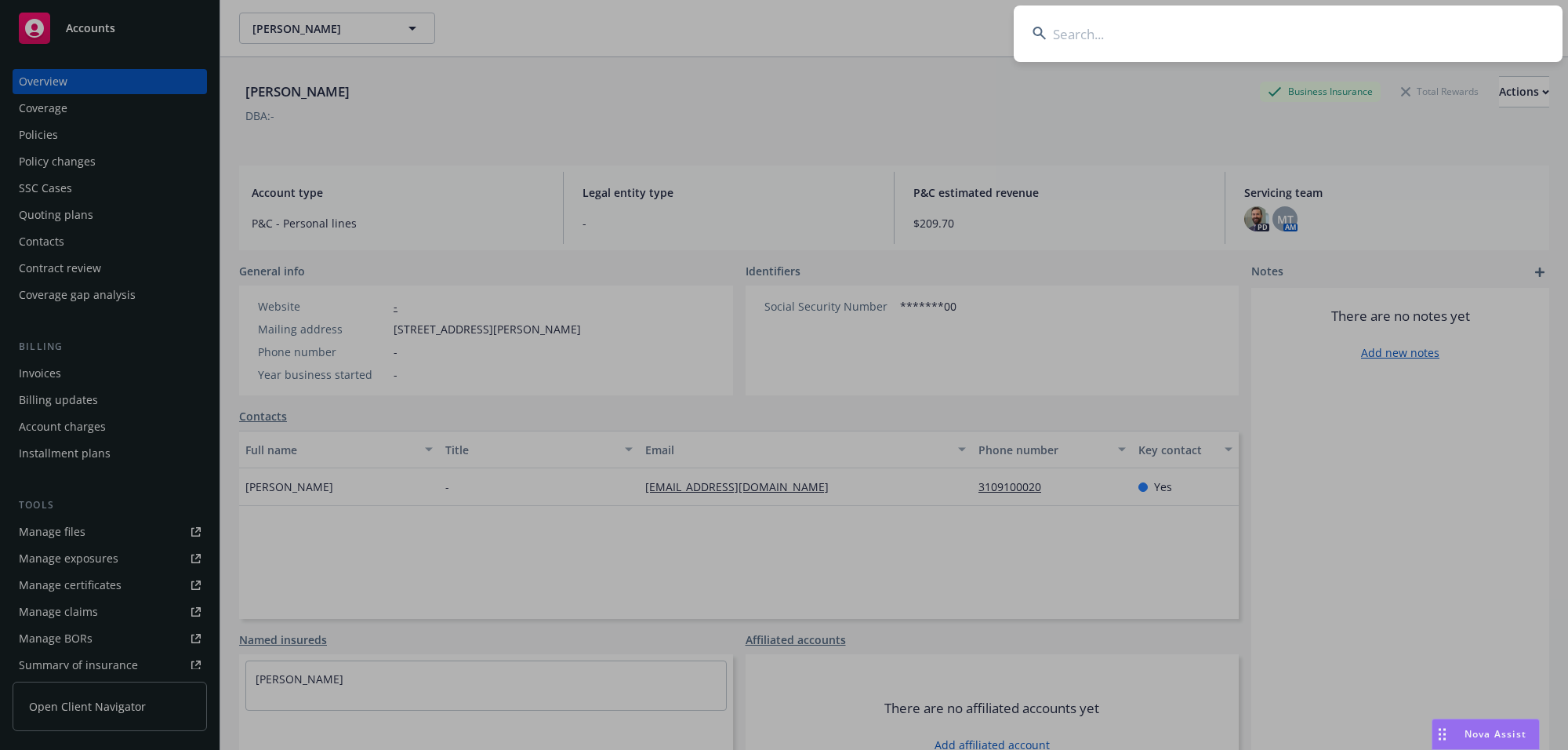
type input "[PERSON_NAME]"
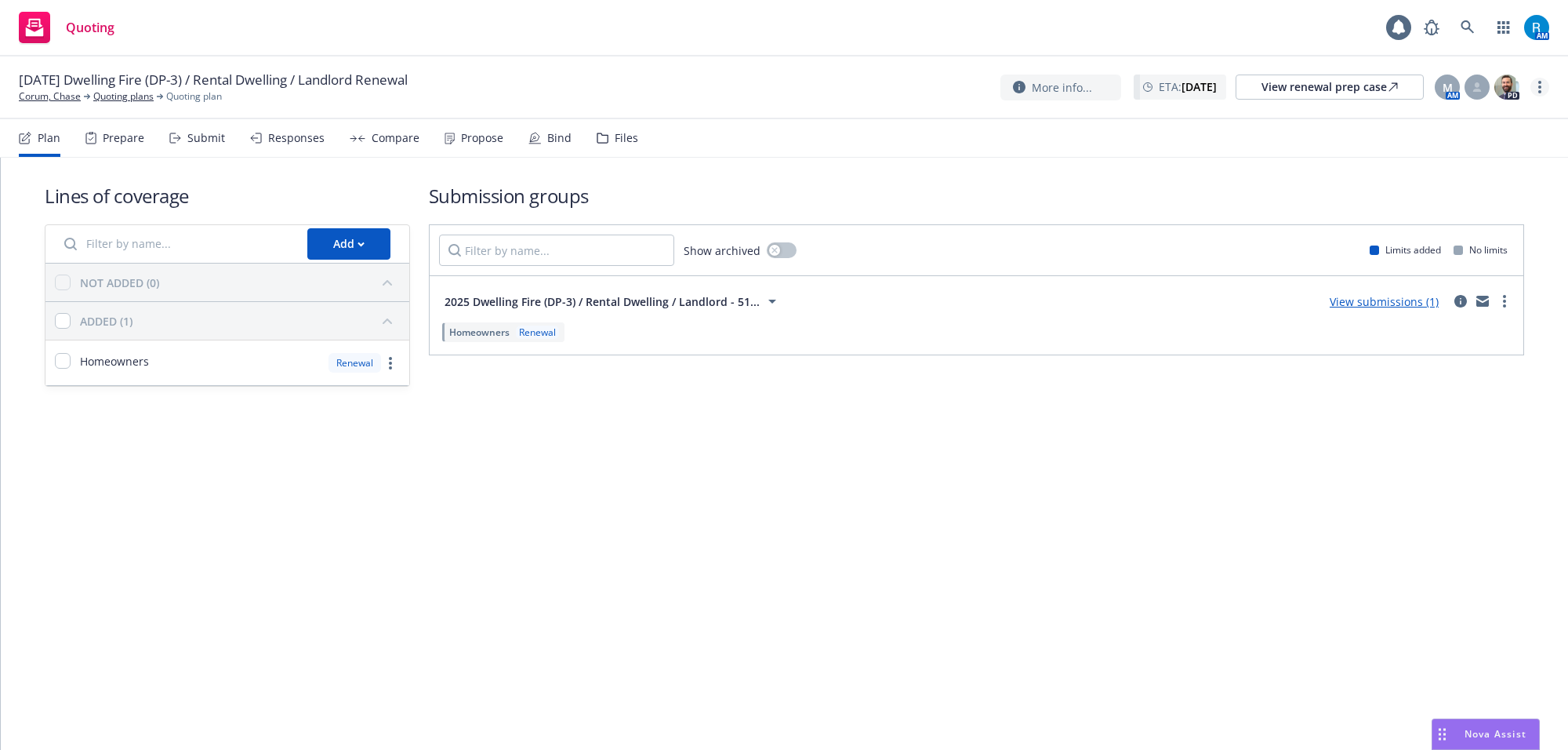
click at [1546, 80] on link "more" at bounding box center [1541, 87] width 19 height 19
click at [1534, 85] on link "more" at bounding box center [1541, 87] width 19 height 19
click at [1535, 85] on link "more" at bounding box center [1541, 87] width 19 height 19
click at [1406, 210] on link "Archive quoting plan" at bounding box center [1460, 213] width 175 height 31
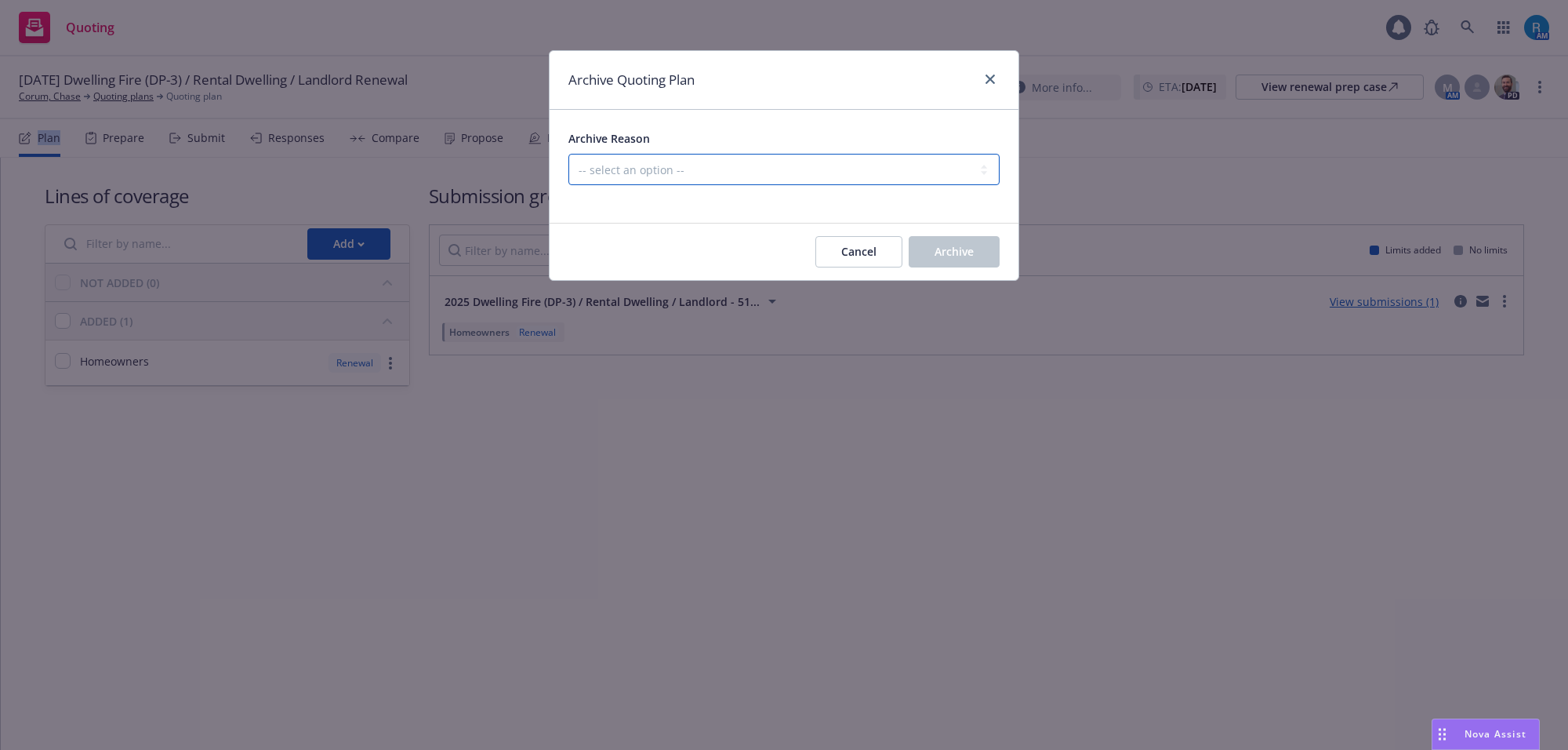
drag, startPoint x: 676, startPoint y: 166, endPoint x: 667, endPoint y: 181, distance: 17.5
click at [676, 166] on select "-- select an option -- All policies in this renewal plan are auto-renewed Creat…" at bounding box center [784, 169] width 432 height 31
select select "ARCHIVED_RENEWAL_POLICY_AUTO_RENEWED"
click at [569, 154] on select "-- select an option -- All policies in this renewal plan are auto-renewed Creat…" at bounding box center [784, 169] width 432 height 31
click at [935, 246] on span "Archive" at bounding box center [955, 251] width 40 height 15
